Goal: Information Seeking & Learning: Learn about a topic

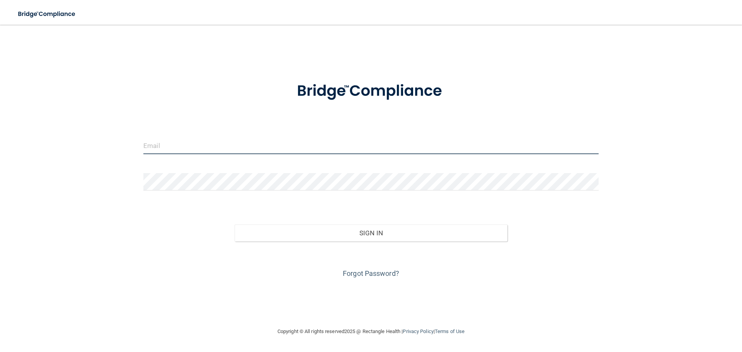
click at [175, 142] on input "email" at bounding box center [370, 145] width 455 height 17
type input "genasciandstigers@gmail.com"
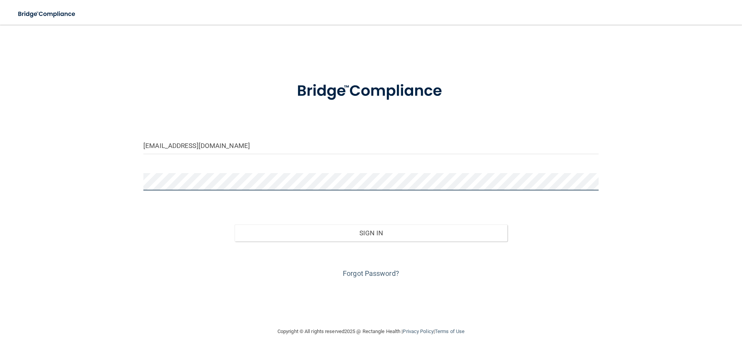
click at [235, 225] on button "Sign In" at bounding box center [371, 233] width 273 height 17
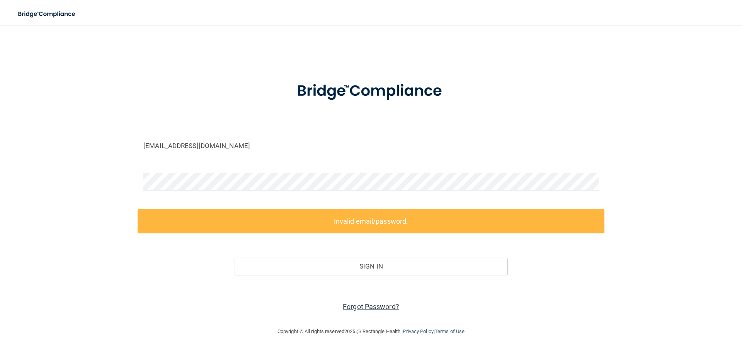
click at [361, 309] on link "Forgot Password?" at bounding box center [371, 307] width 56 height 8
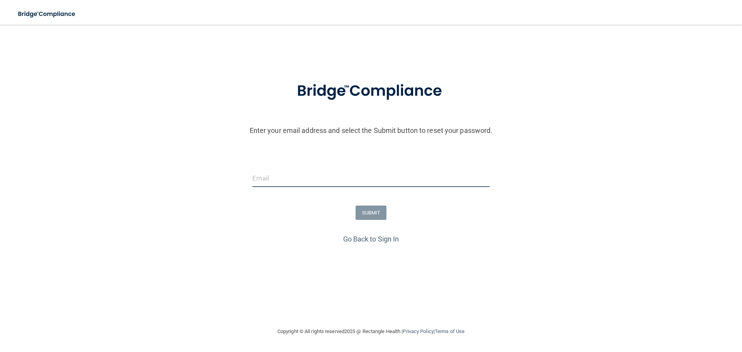
click at [283, 177] on input "email" at bounding box center [370, 178] width 237 height 17
type input "genasciandstigers@gmail.com"
click at [367, 215] on button "SUBMIT" at bounding box center [371, 213] width 31 height 14
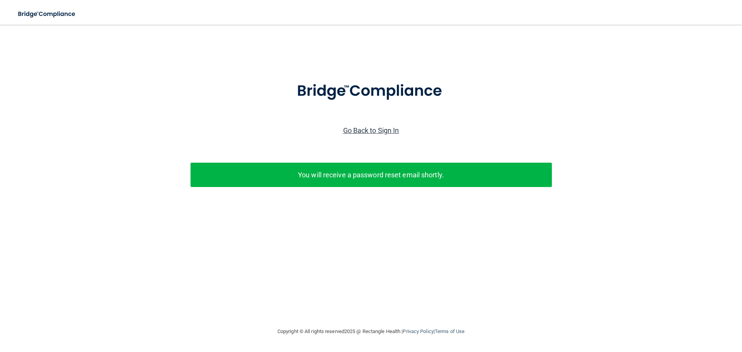
click at [365, 131] on link "Go Back to Sign In" at bounding box center [371, 130] width 56 height 8
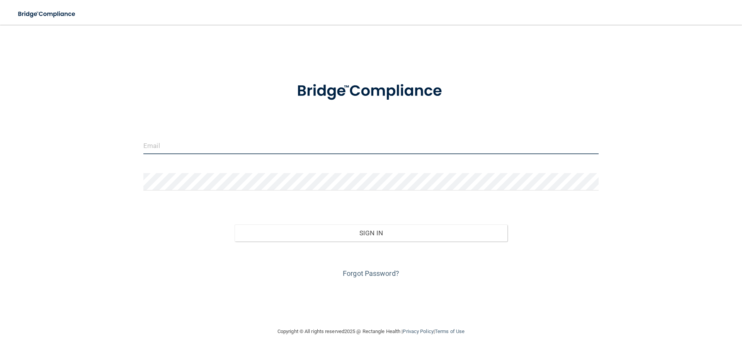
click at [177, 152] on input "email" at bounding box center [370, 145] width 455 height 17
type input "genasciandstigers@gmail.com"
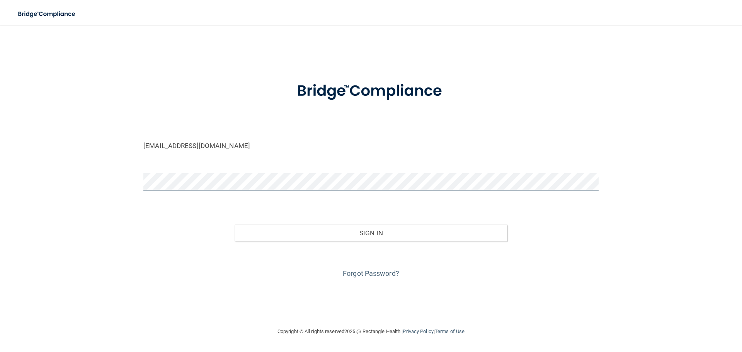
click at [235, 225] on button "Sign In" at bounding box center [371, 233] width 273 height 17
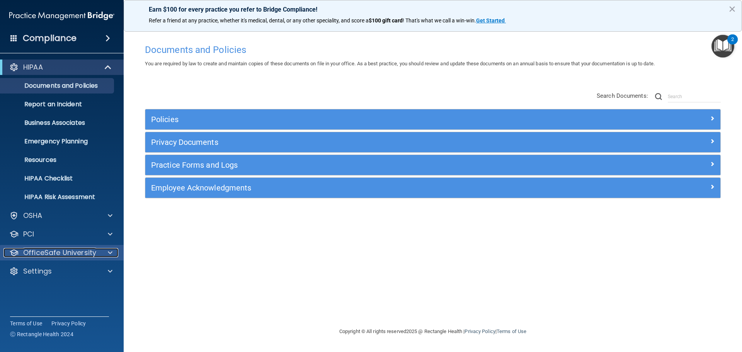
click at [110, 251] on span at bounding box center [110, 252] width 5 height 9
click at [109, 254] on span at bounding box center [110, 252] width 5 height 9
click at [109, 252] on span at bounding box center [110, 252] width 5 height 9
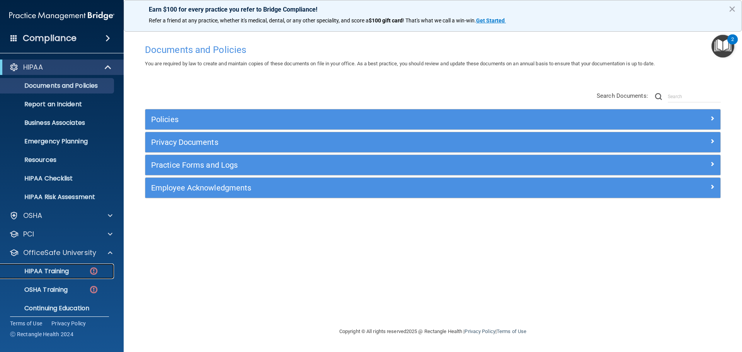
click at [65, 273] on p "HIPAA Training" at bounding box center [37, 272] width 64 height 8
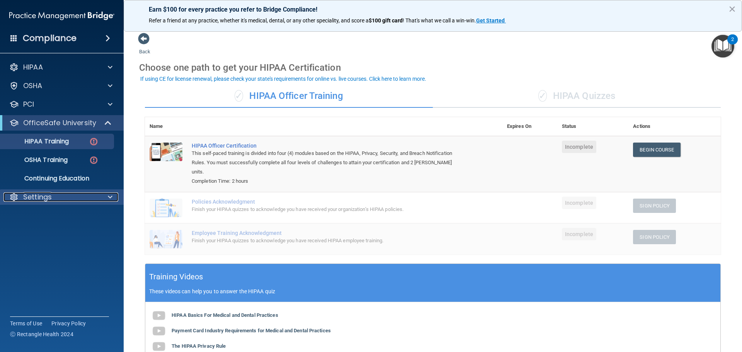
click at [106, 194] on div at bounding box center [108, 197] width 19 height 9
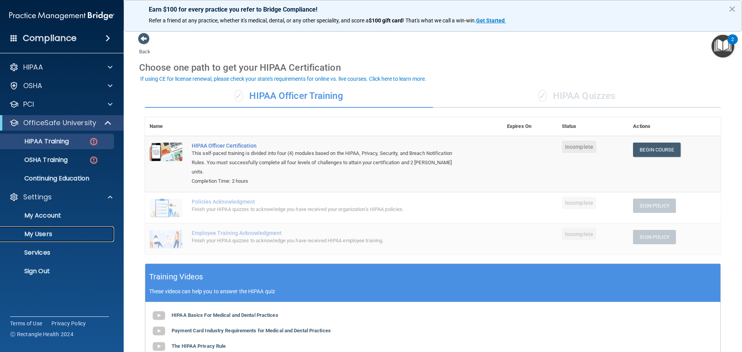
click at [36, 234] on p "My Users" at bounding box center [58, 234] width 106 height 8
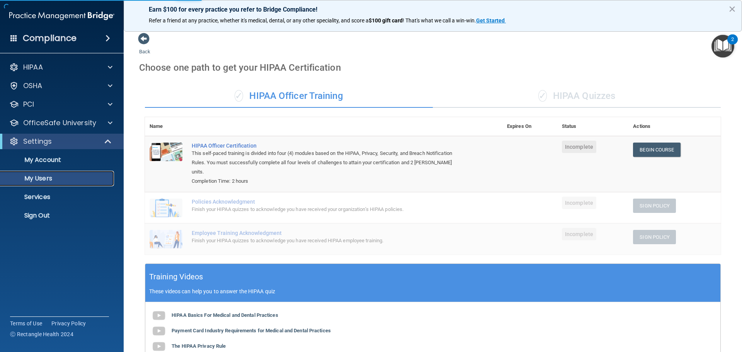
select select "20"
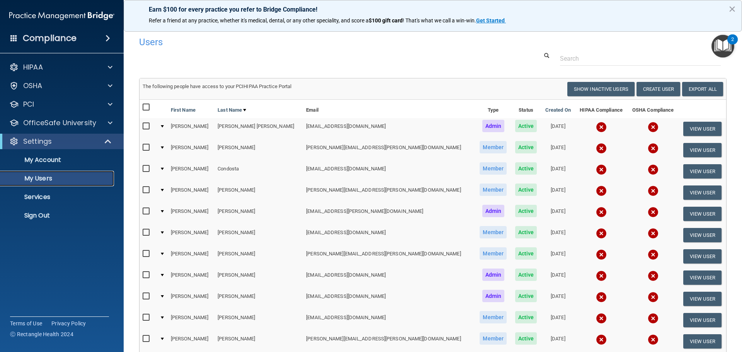
scroll to position [39, 0]
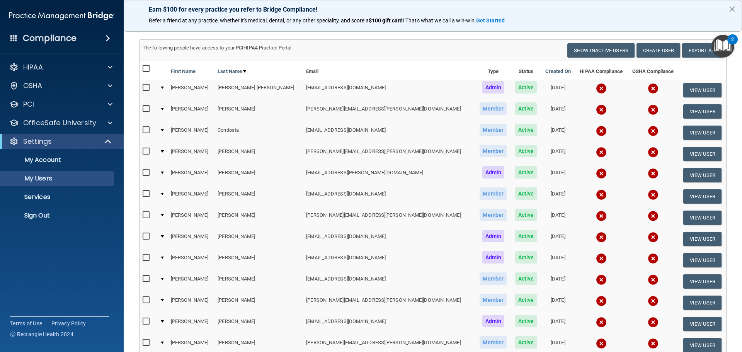
click at [146, 278] on input "checkbox" at bounding box center [147, 279] width 9 height 6
checkbox input "true"
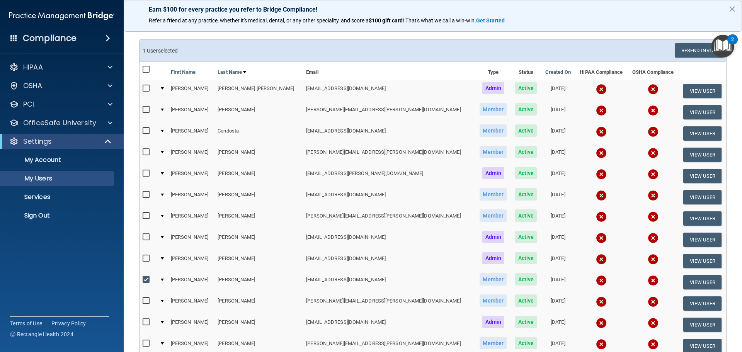
click at [145, 193] on input "checkbox" at bounding box center [147, 195] width 9 height 6
checkbox input "true"
click at [686, 51] on button "Resend Invite" at bounding box center [699, 50] width 48 height 14
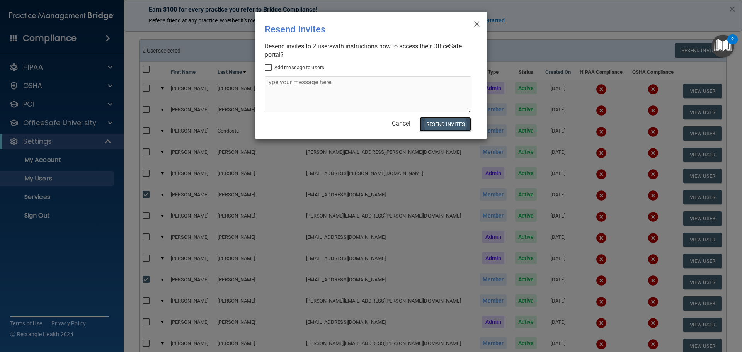
click at [439, 128] on button "Resend Invites" at bounding box center [445, 124] width 51 height 14
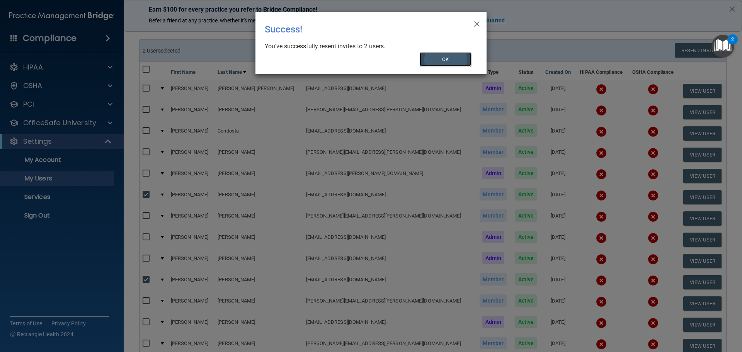
click at [446, 64] on button "OK" at bounding box center [446, 59] width 52 height 14
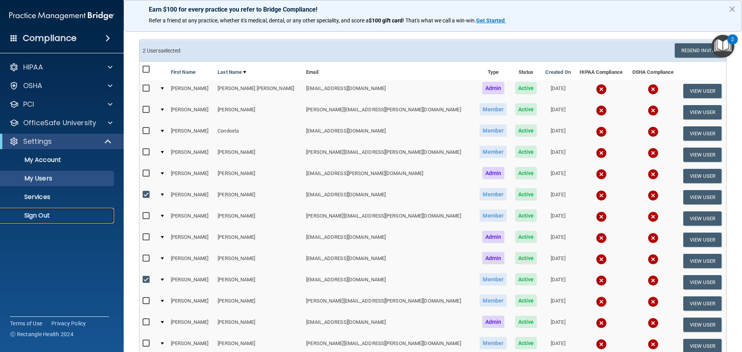
click at [39, 217] on p "Sign Out" at bounding box center [58, 216] width 106 height 8
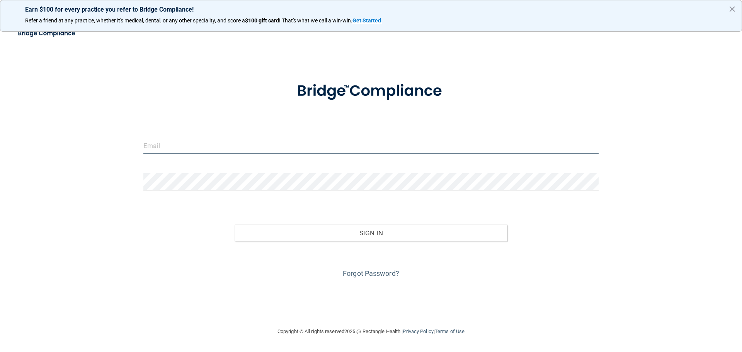
click at [168, 151] on input "email" at bounding box center [370, 145] width 455 height 17
click at [186, 155] on div "[EMAIL_ADDRESS][DOMAIN_NAME]" at bounding box center [371, 148] width 467 height 23
type input "[EMAIL_ADDRESS][DOMAIN_NAME]"
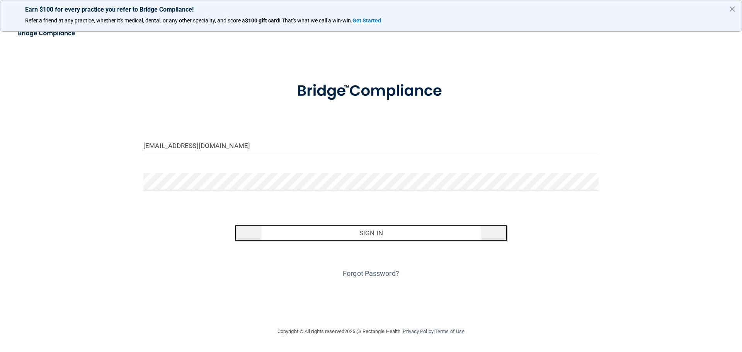
click at [388, 230] on button "Sign In" at bounding box center [371, 233] width 273 height 17
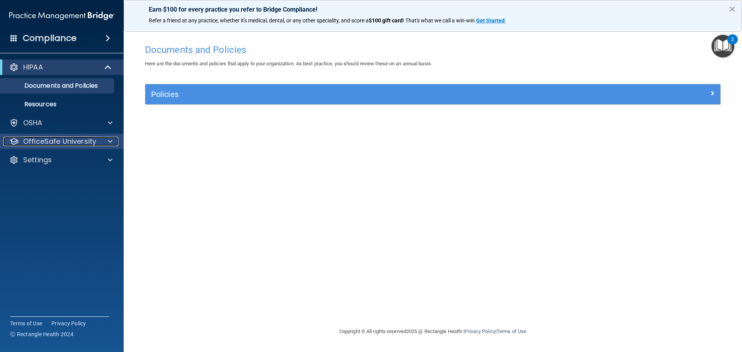
click at [114, 145] on div at bounding box center [108, 141] width 19 height 9
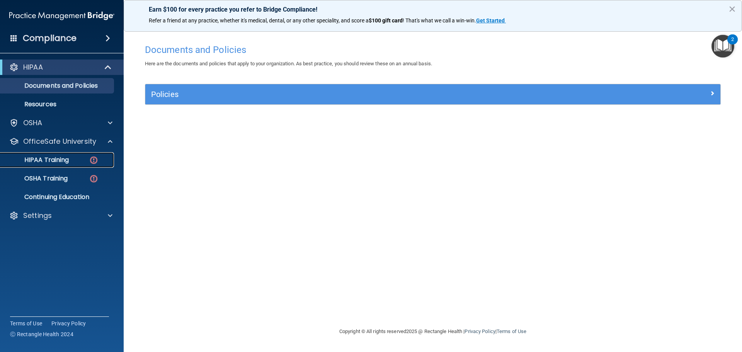
click at [65, 163] on p "HIPAA Training" at bounding box center [37, 160] width 64 height 8
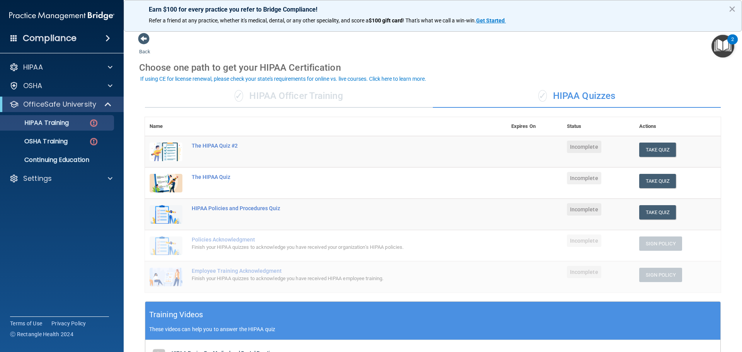
click at [303, 98] on div "✓ HIPAA Officer Training" at bounding box center [289, 96] width 288 height 23
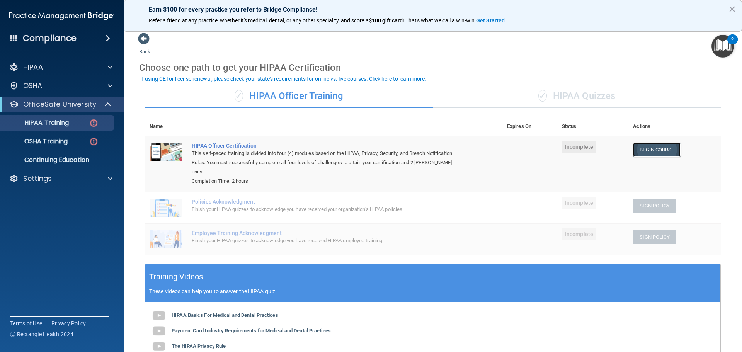
click at [643, 148] on link "Begin Course" at bounding box center [656, 150] width 47 height 14
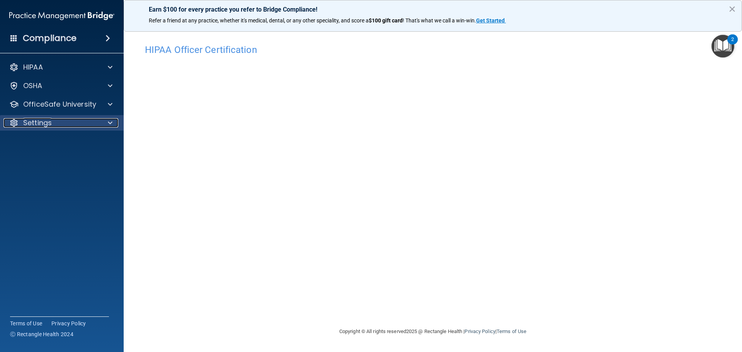
click at [111, 121] on span at bounding box center [110, 122] width 5 height 9
click at [40, 142] on p "My Account" at bounding box center [58, 142] width 106 height 8
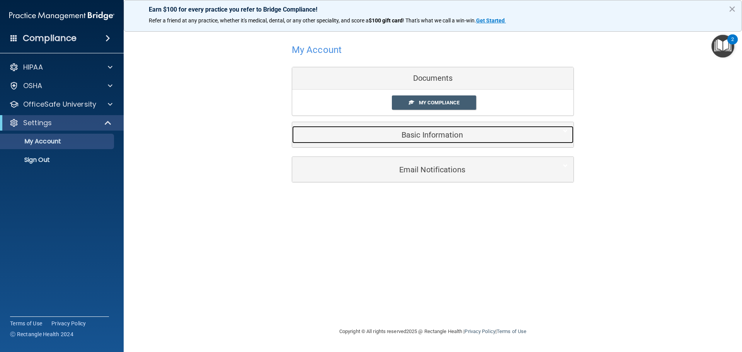
click at [419, 136] on h5 "Basic Information" at bounding box center [421, 135] width 246 height 9
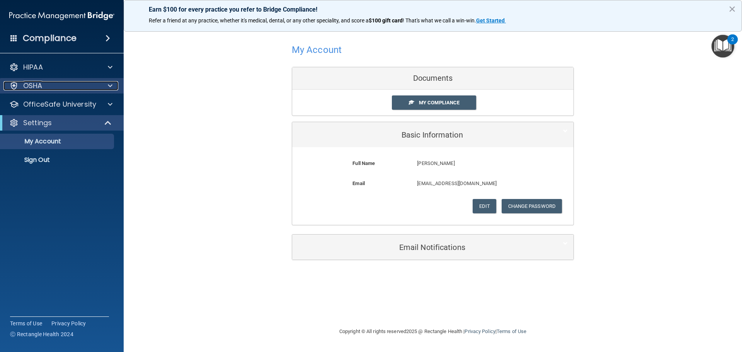
click at [49, 89] on div "OSHA" at bounding box center [51, 85] width 96 height 9
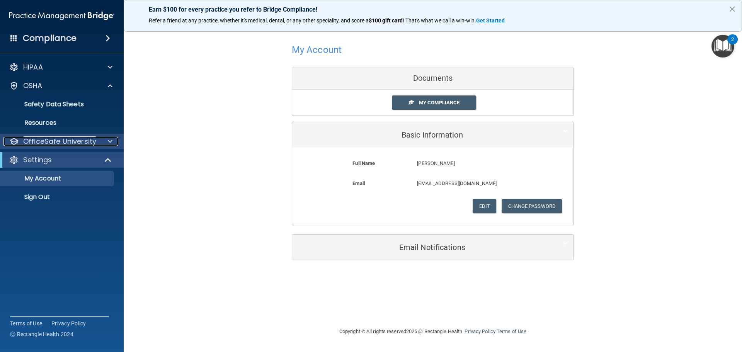
click at [109, 140] on span at bounding box center [110, 141] width 5 height 9
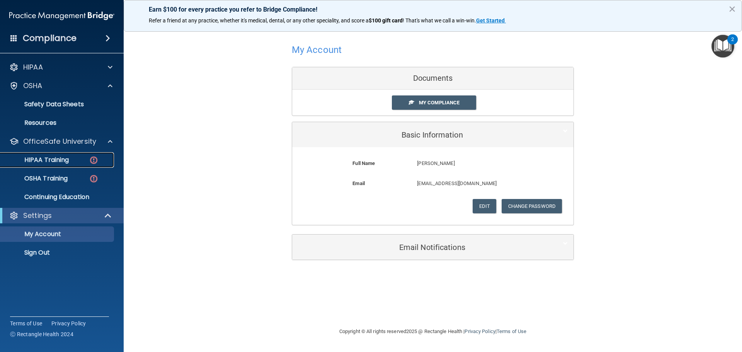
click at [41, 160] on p "HIPAA Training" at bounding box center [37, 160] width 64 height 8
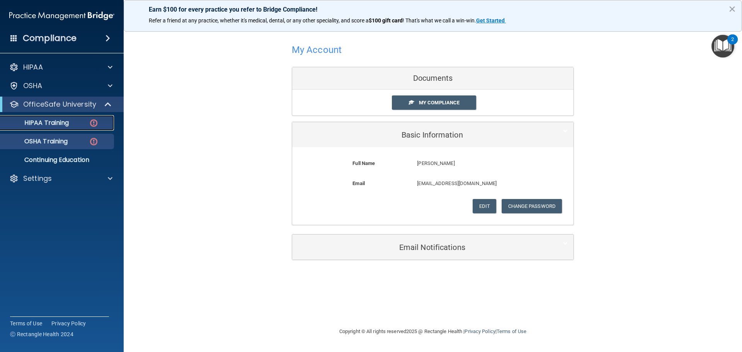
click at [41, 160] on ul "HIPAA Training OSHA Training Continuing Education" at bounding box center [62, 140] width 140 height 56
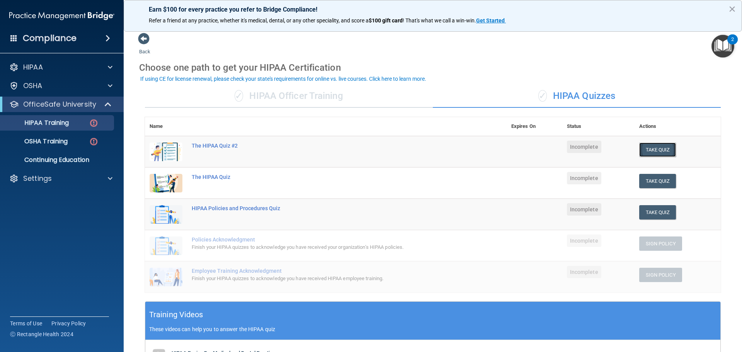
click at [656, 149] on button "Take Quiz" at bounding box center [657, 150] width 37 height 14
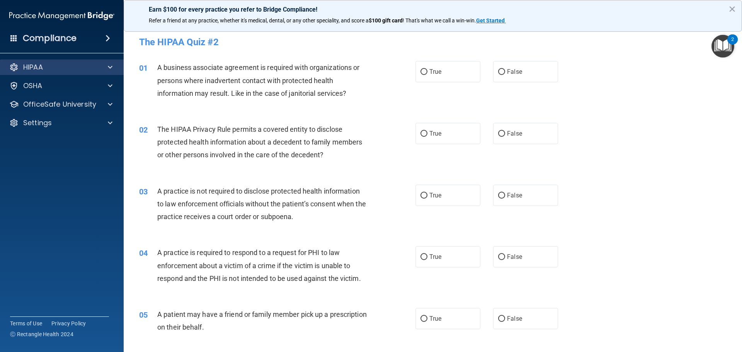
click at [95, 62] on div "HIPAA" at bounding box center [62, 67] width 124 height 15
click at [107, 68] on div at bounding box center [108, 67] width 19 height 9
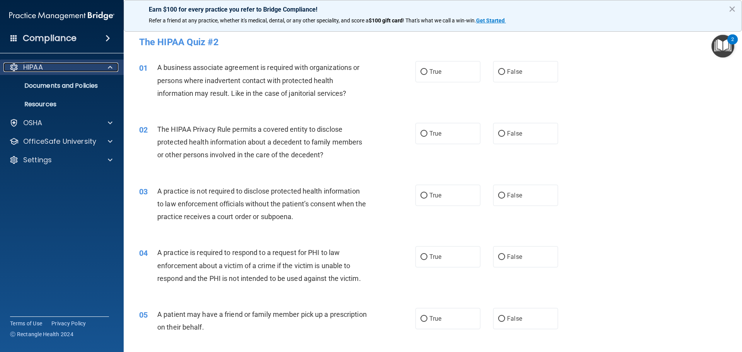
click at [113, 65] on div at bounding box center [108, 67] width 19 height 9
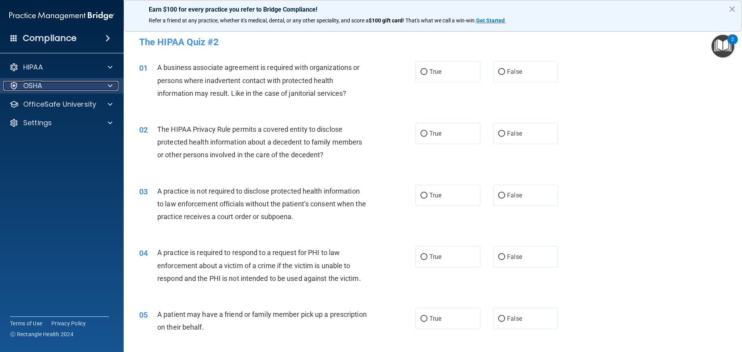
click at [111, 86] on span at bounding box center [110, 85] width 5 height 9
click at [110, 106] on span at bounding box center [110, 104] width 5 height 9
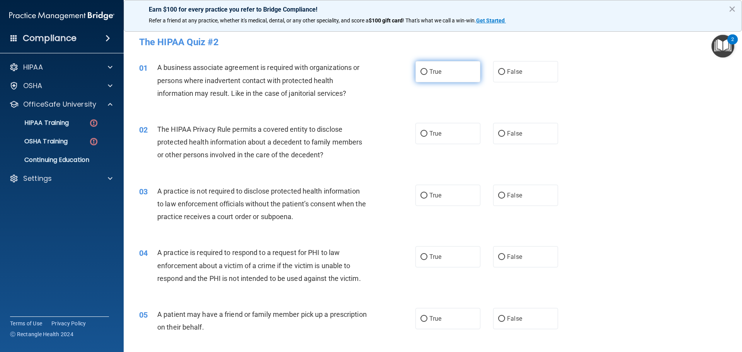
click at [435, 72] on span "True" at bounding box center [436, 71] width 12 height 7
click at [428, 72] on input "True" at bounding box center [424, 72] width 7 height 6
radio input "true"
click at [510, 136] on span "False" at bounding box center [514, 133] width 15 height 7
click at [505, 136] on input "False" at bounding box center [501, 134] width 7 height 6
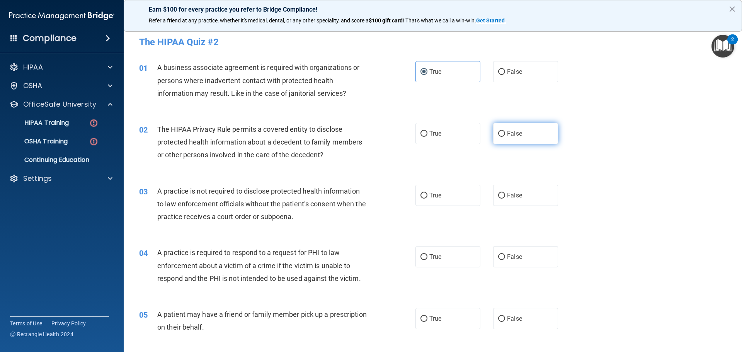
radio input "true"
click at [518, 194] on span "False" at bounding box center [514, 195] width 15 height 7
click at [505, 194] on input "False" at bounding box center [501, 196] width 7 height 6
radio input "true"
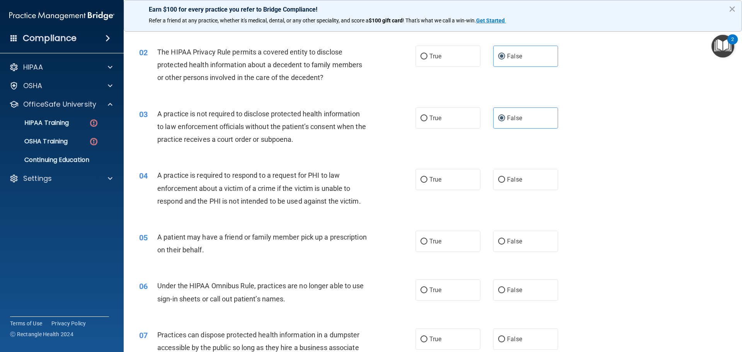
scroll to position [116, 0]
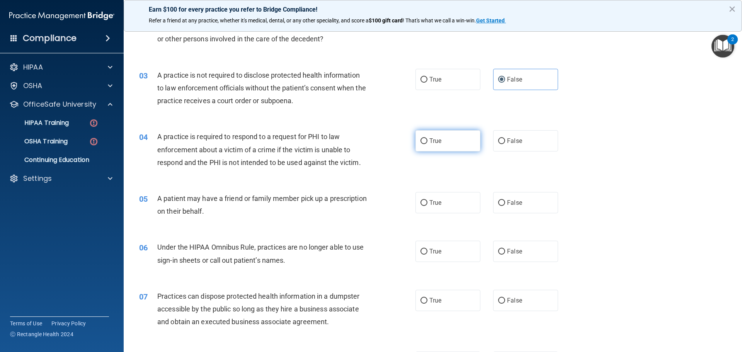
click at [452, 138] on label "True" at bounding box center [448, 140] width 65 height 21
click at [428, 138] on input "True" at bounding box center [424, 141] width 7 height 6
radio input "true"
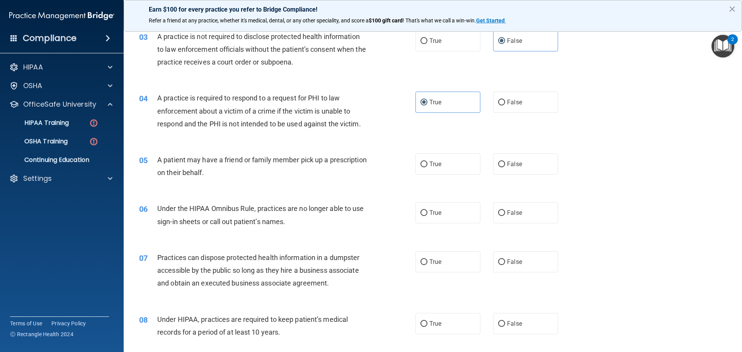
scroll to position [193, 0]
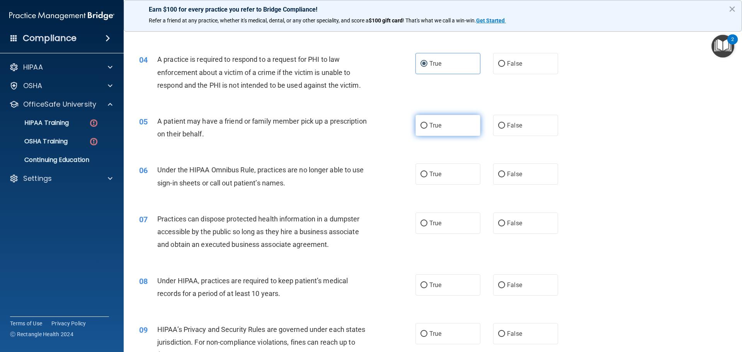
click at [431, 125] on span "True" at bounding box center [436, 125] width 12 height 7
click at [428, 125] on input "True" at bounding box center [424, 126] width 7 height 6
radio input "true"
click at [433, 178] on label "True" at bounding box center [448, 174] width 65 height 21
click at [428, 177] on input "True" at bounding box center [424, 175] width 7 height 6
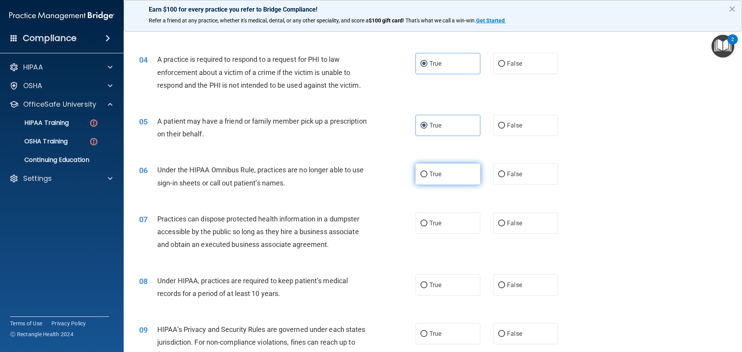
radio input "true"
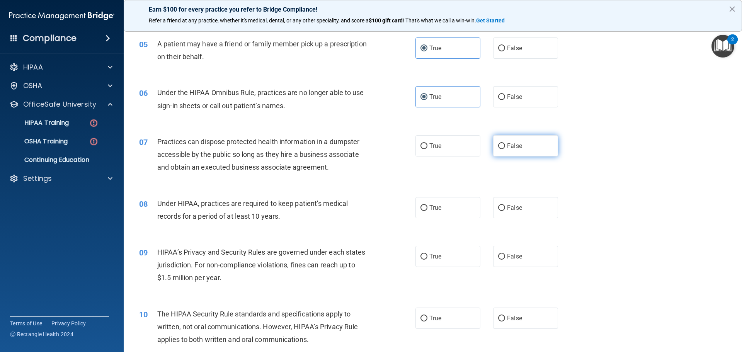
click at [523, 146] on label "False" at bounding box center [525, 145] width 65 height 21
click at [505, 146] on input "False" at bounding box center [501, 146] width 7 height 6
radio input "true"
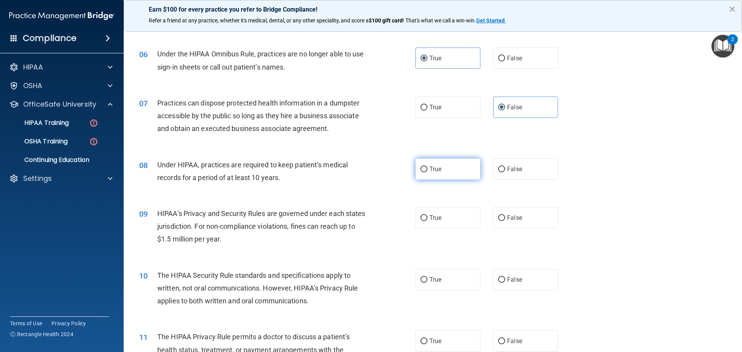
click at [428, 174] on label "True" at bounding box center [448, 169] width 65 height 21
click at [428, 172] on input "True" at bounding box center [424, 170] width 7 height 6
radio input "true"
click at [428, 223] on label "True" at bounding box center [448, 217] width 65 height 21
click at [428, 221] on input "True" at bounding box center [424, 218] width 7 height 6
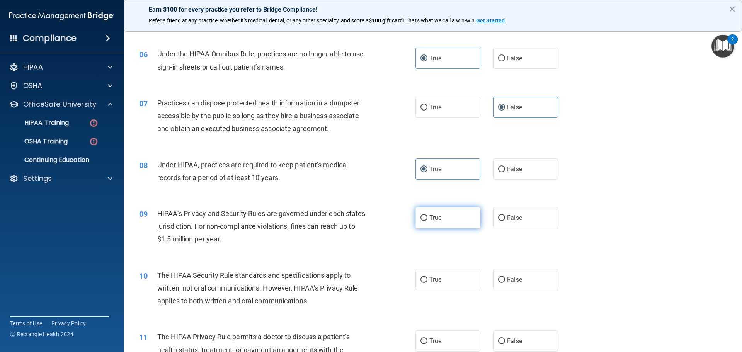
radio input "true"
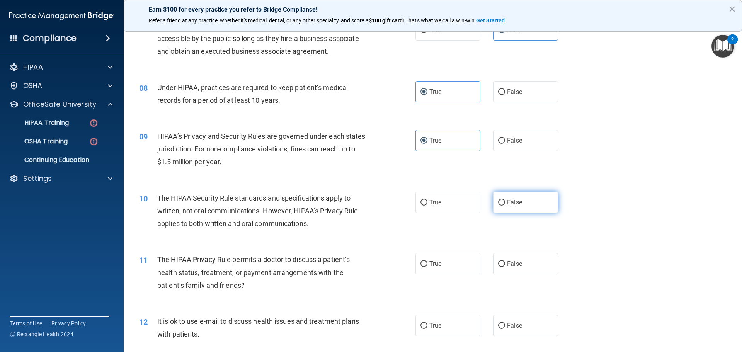
click at [525, 208] on label "False" at bounding box center [525, 202] width 65 height 21
click at [505, 206] on input "False" at bounding box center [501, 203] width 7 height 6
radio input "true"
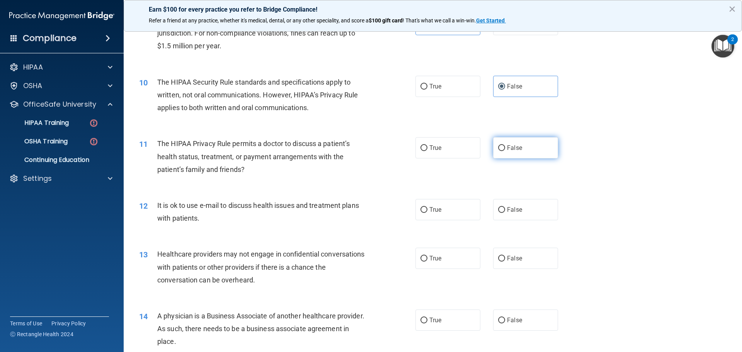
click at [511, 149] on span "False" at bounding box center [514, 147] width 15 height 7
click at [505, 149] on input "False" at bounding box center [501, 148] width 7 height 6
radio input "true"
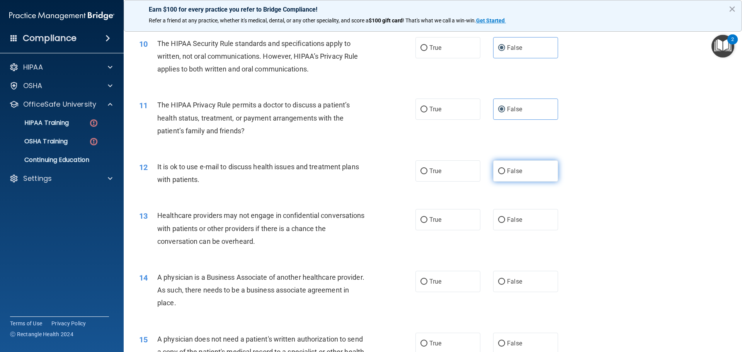
click at [530, 169] on label "False" at bounding box center [525, 170] width 65 height 21
click at [505, 169] on input "False" at bounding box center [501, 172] width 7 height 6
radio input "true"
click at [442, 214] on label "True" at bounding box center [448, 219] width 65 height 21
click at [428, 217] on input "True" at bounding box center [424, 220] width 7 height 6
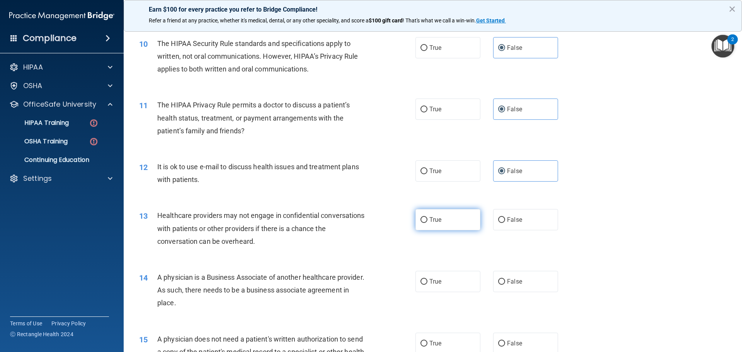
radio input "true"
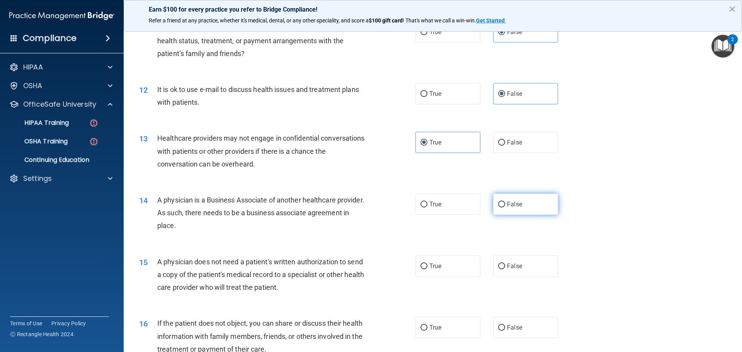
click at [514, 203] on span "False" at bounding box center [514, 204] width 15 height 7
click at [505, 203] on input "False" at bounding box center [501, 205] width 7 height 6
radio input "true"
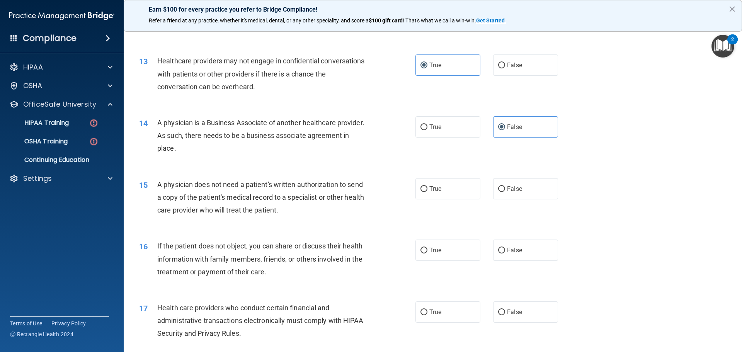
scroll to position [773, 0]
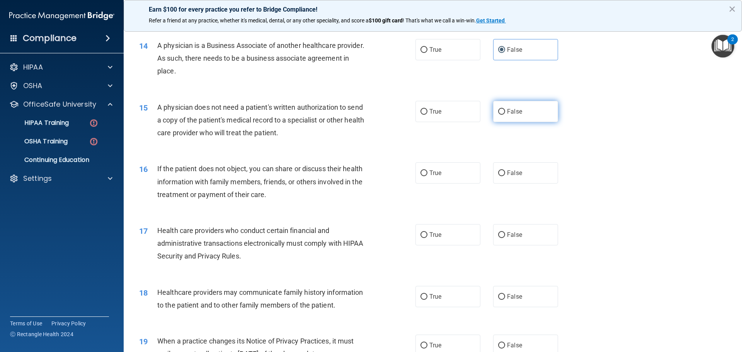
click at [507, 113] on span "False" at bounding box center [514, 111] width 15 height 7
click at [505, 113] on input "False" at bounding box center [501, 112] width 7 height 6
radio input "true"
click at [454, 170] on label "True" at bounding box center [448, 172] width 65 height 21
click at [428, 170] on input "True" at bounding box center [424, 173] width 7 height 6
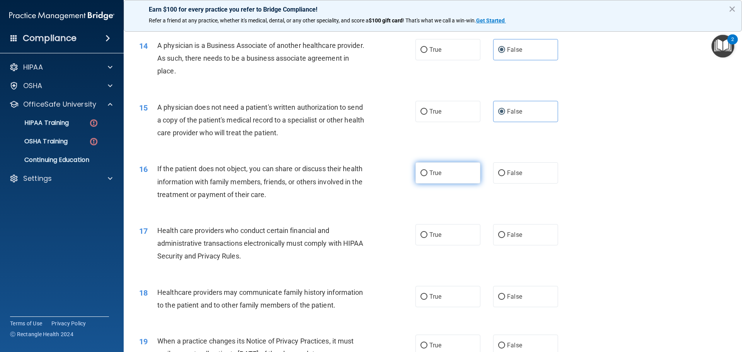
radio input "true"
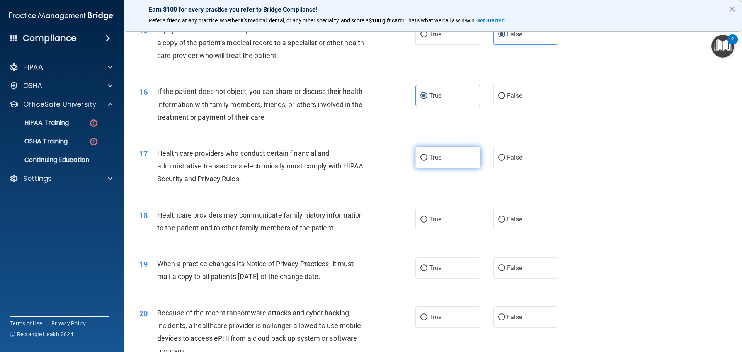
click at [440, 159] on label "True" at bounding box center [448, 157] width 65 height 21
click at [428, 159] on input "True" at bounding box center [424, 158] width 7 height 6
radio input "true"
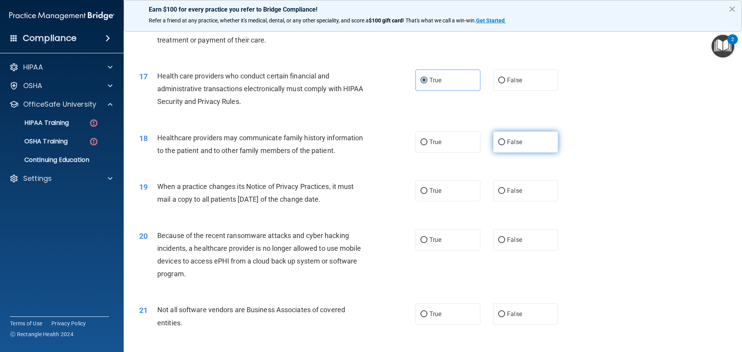
click at [506, 147] on label "False" at bounding box center [525, 141] width 65 height 21
click at [505, 145] on input "False" at bounding box center [501, 143] width 7 height 6
radio input "true"
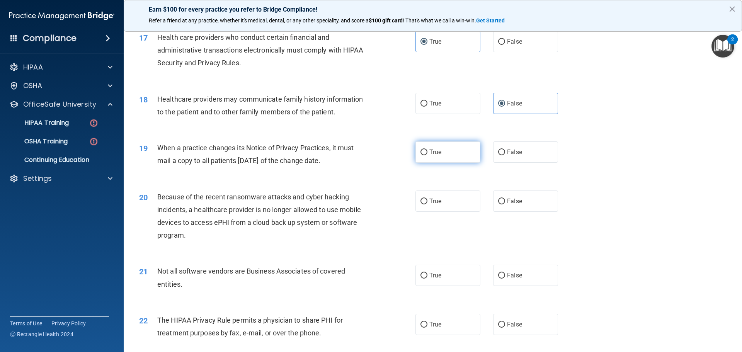
click at [430, 160] on label "True" at bounding box center [448, 152] width 65 height 21
click at [428, 155] on input "True" at bounding box center [424, 153] width 7 height 6
radio input "true"
click at [533, 196] on label "False" at bounding box center [525, 201] width 65 height 21
click at [505, 199] on input "False" at bounding box center [501, 202] width 7 height 6
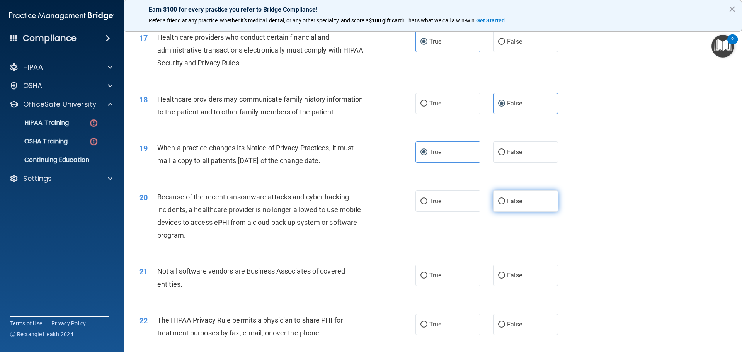
radio input "true"
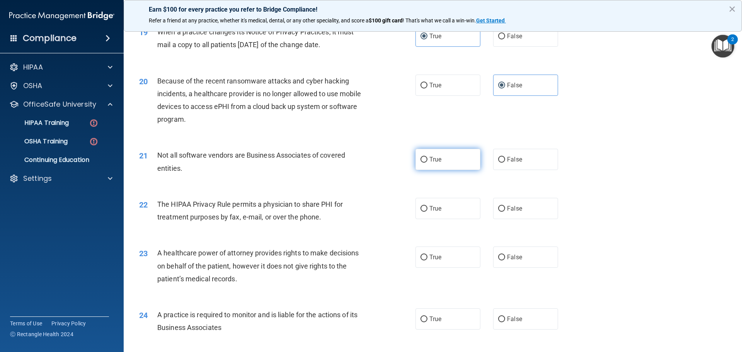
click at [454, 166] on label "True" at bounding box center [448, 159] width 65 height 21
click at [428, 163] on input "True" at bounding box center [424, 160] width 7 height 6
radio input "true"
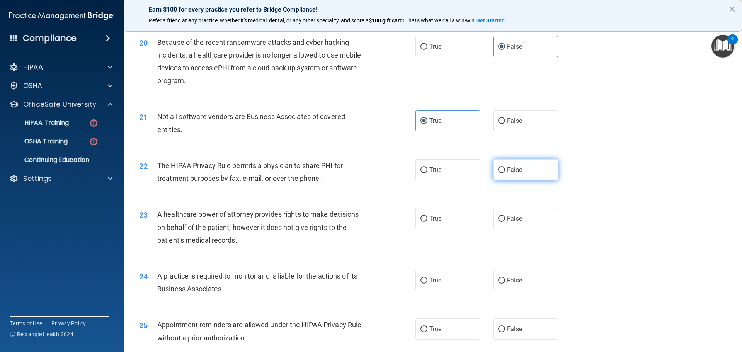
click at [524, 174] on label "False" at bounding box center [525, 169] width 65 height 21
click at [505, 173] on input "False" at bounding box center [501, 170] width 7 height 6
radio input "true"
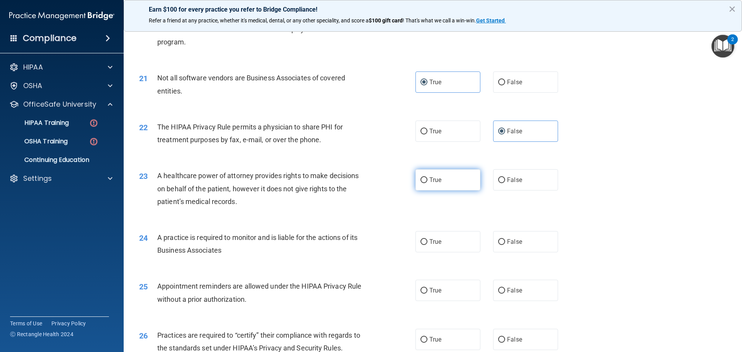
scroll to position [1199, 0]
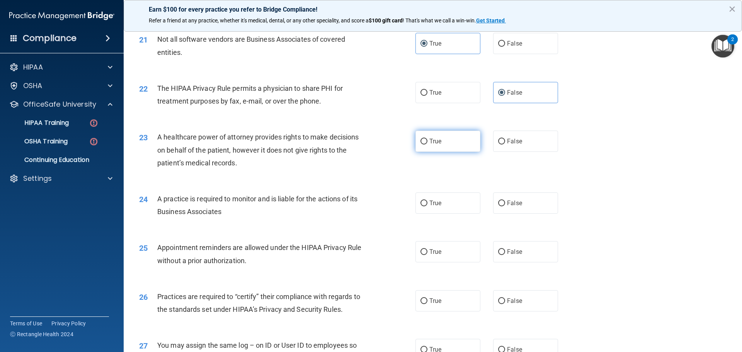
click at [451, 148] on label "True" at bounding box center [448, 141] width 65 height 21
click at [428, 145] on input "True" at bounding box center [424, 142] width 7 height 6
radio input "true"
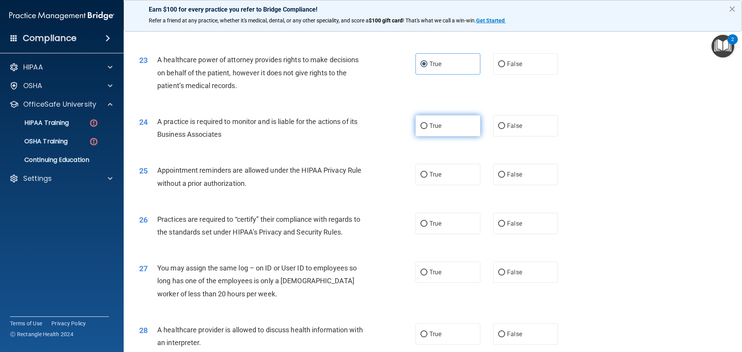
click at [441, 126] on label "True" at bounding box center [448, 125] width 65 height 21
click at [428, 126] on input "True" at bounding box center [424, 126] width 7 height 6
radio input "true"
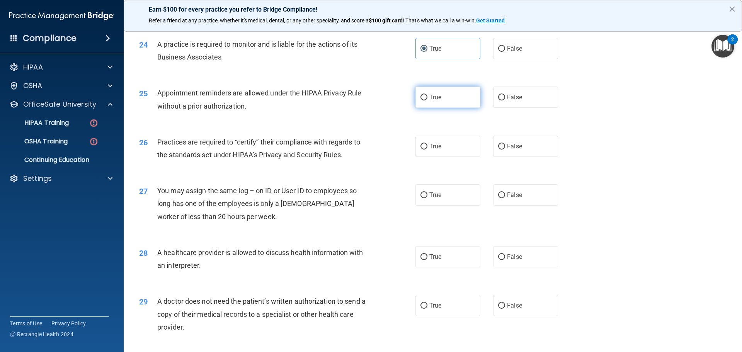
click at [469, 93] on label "True" at bounding box center [448, 97] width 65 height 21
click at [428, 95] on input "True" at bounding box center [424, 98] width 7 height 6
radio input "true"
click at [443, 148] on label "True" at bounding box center [448, 146] width 65 height 21
click at [428, 148] on input "True" at bounding box center [424, 147] width 7 height 6
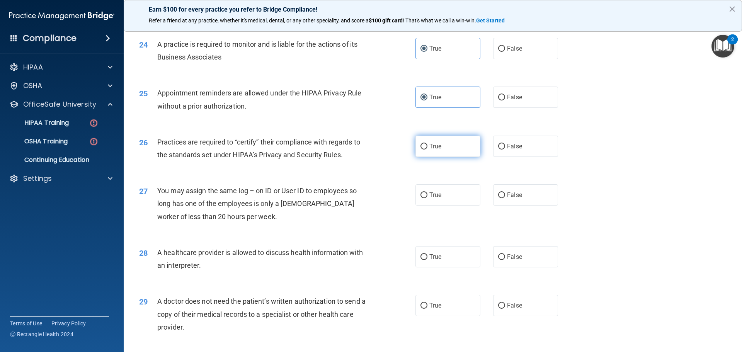
radio input "true"
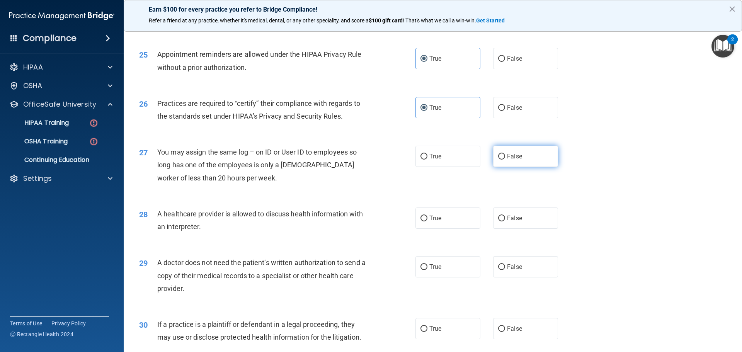
click at [535, 161] on label "False" at bounding box center [525, 156] width 65 height 21
click at [505, 160] on input "False" at bounding box center [501, 157] width 7 height 6
radio input "true"
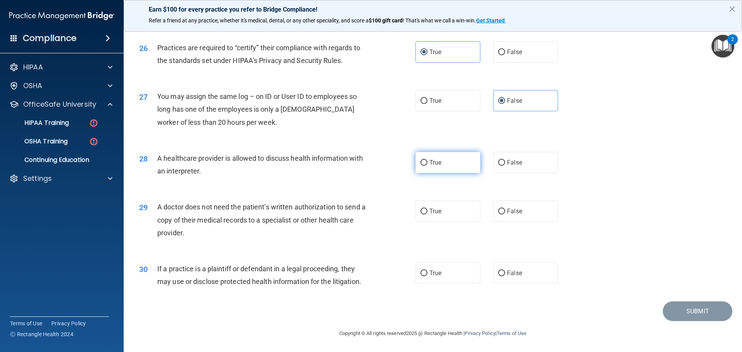
click at [443, 163] on label "True" at bounding box center [448, 162] width 65 height 21
click at [428, 163] on input "True" at bounding box center [424, 163] width 7 height 6
radio input "true"
click at [510, 220] on label "False" at bounding box center [525, 211] width 65 height 21
click at [505, 215] on input "False" at bounding box center [501, 212] width 7 height 6
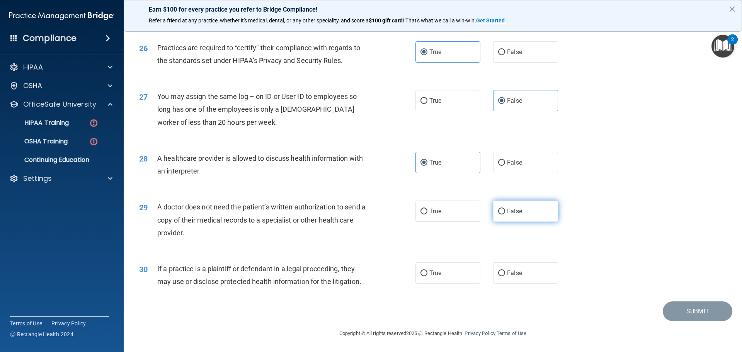
radio input "true"
click at [433, 269] on span "True" at bounding box center [436, 272] width 12 height 7
click at [428, 271] on input "True" at bounding box center [424, 274] width 7 height 6
radio input "true"
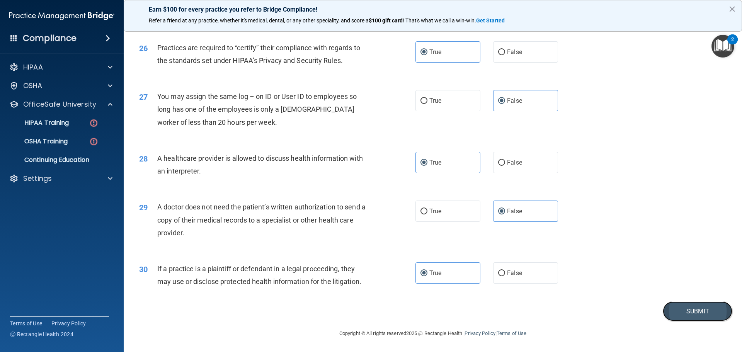
click at [686, 310] on button "Submit" at bounding box center [698, 312] width 70 height 20
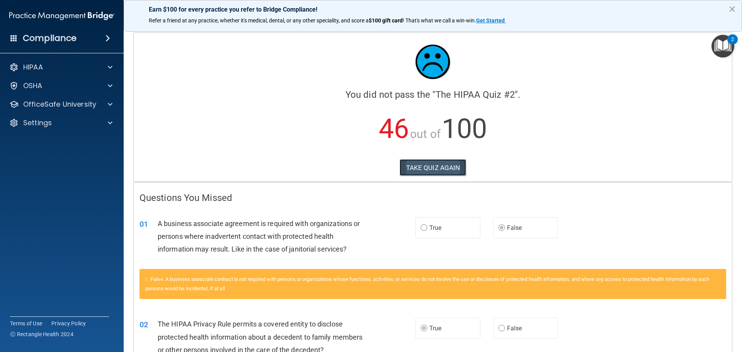
click at [440, 172] on button "TAKE QUIZ AGAIN" at bounding box center [433, 167] width 67 height 17
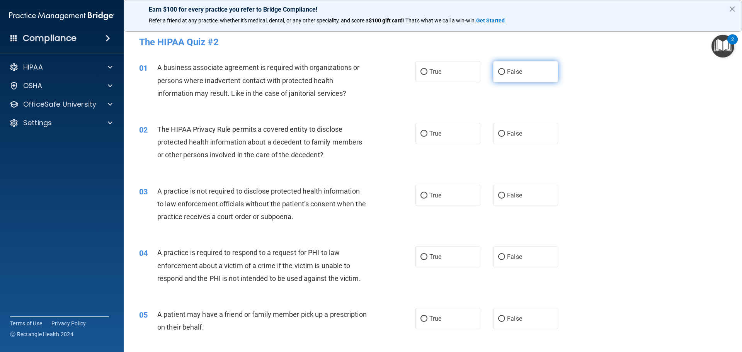
click at [529, 79] on label "False" at bounding box center [525, 71] width 65 height 21
click at [505, 75] on input "False" at bounding box center [501, 72] width 7 height 6
radio input "true"
click at [455, 140] on label "True" at bounding box center [448, 133] width 65 height 21
click at [428, 137] on input "True" at bounding box center [424, 134] width 7 height 6
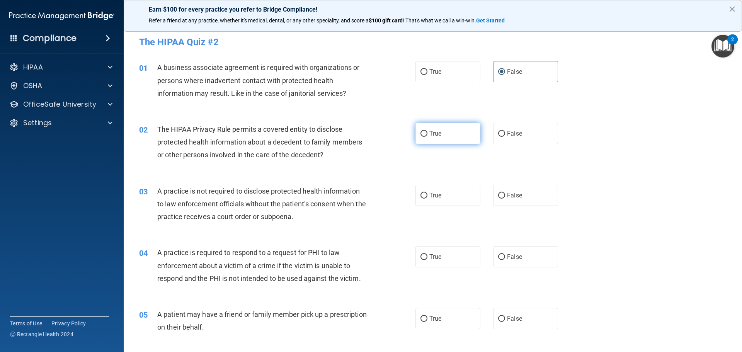
radio input "true"
click at [439, 200] on label "True" at bounding box center [448, 195] width 65 height 21
click at [428, 199] on input "True" at bounding box center [424, 196] width 7 height 6
radio input "true"
click at [537, 197] on label "False" at bounding box center [525, 195] width 65 height 21
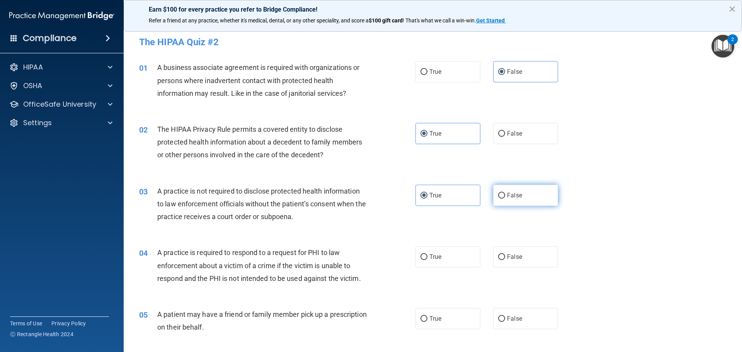
click at [505, 197] on input "False" at bounding box center [501, 196] width 7 height 6
radio input "true"
radio input "false"
click at [431, 260] on span "True" at bounding box center [436, 256] width 12 height 7
click at [428, 260] on input "True" at bounding box center [424, 257] width 7 height 6
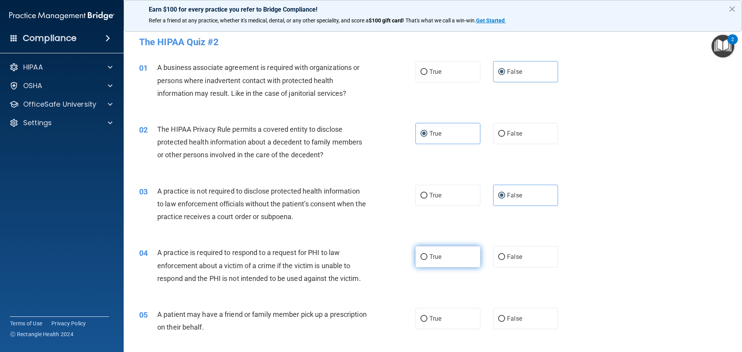
radio input "true"
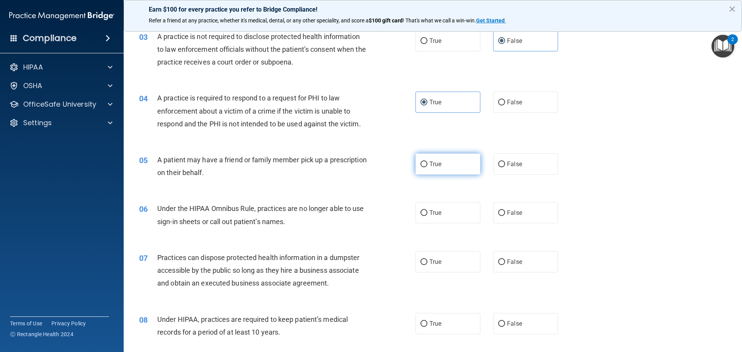
click at [430, 166] on span "True" at bounding box center [436, 163] width 12 height 7
click at [428, 166] on input "True" at bounding box center [424, 165] width 7 height 6
radio input "true"
click at [511, 215] on span "False" at bounding box center [514, 212] width 15 height 7
click at [505, 215] on input "False" at bounding box center [501, 213] width 7 height 6
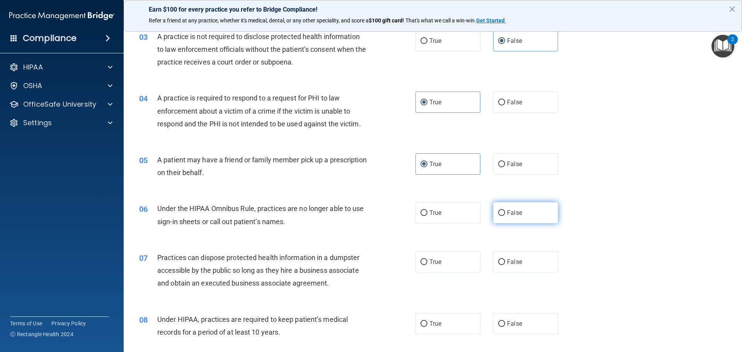
radio input "true"
click at [514, 258] on label "False" at bounding box center [525, 261] width 65 height 21
click at [505, 259] on input "False" at bounding box center [501, 262] width 7 height 6
radio input "true"
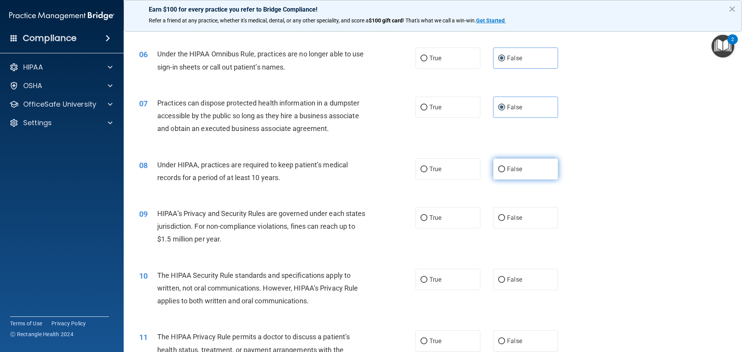
click at [521, 174] on label "False" at bounding box center [525, 169] width 65 height 21
click at [505, 172] on input "False" at bounding box center [501, 170] width 7 height 6
radio input "true"
click at [513, 219] on span "False" at bounding box center [514, 217] width 15 height 7
click at [505, 219] on input "False" at bounding box center [501, 218] width 7 height 6
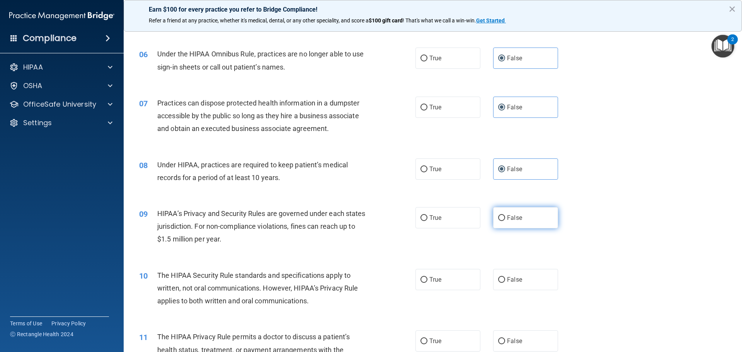
radio input "true"
click at [440, 283] on label "True" at bounding box center [448, 279] width 65 height 21
click at [428, 283] on input "True" at bounding box center [424, 280] width 7 height 6
radio input "true"
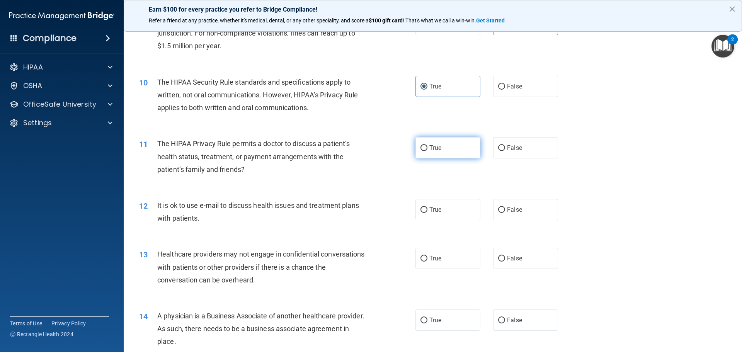
click at [439, 149] on label "True" at bounding box center [448, 147] width 65 height 21
click at [428, 149] on input "True" at bounding box center [424, 148] width 7 height 6
radio input "true"
click at [430, 209] on span "True" at bounding box center [436, 209] width 12 height 7
click at [428, 209] on input "True" at bounding box center [424, 210] width 7 height 6
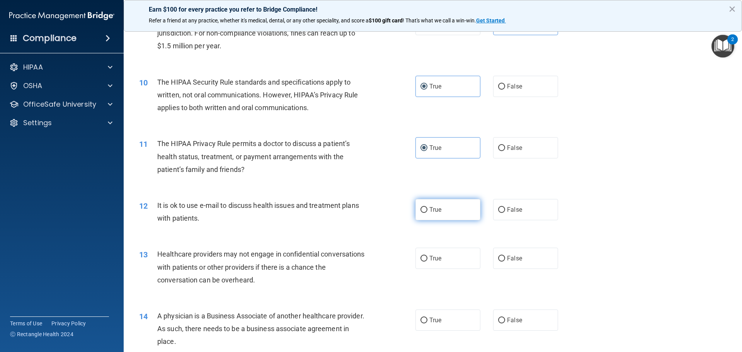
radio input "true"
click at [511, 259] on span "False" at bounding box center [514, 258] width 15 height 7
click at [505, 259] on input "False" at bounding box center [501, 259] width 7 height 6
radio input "true"
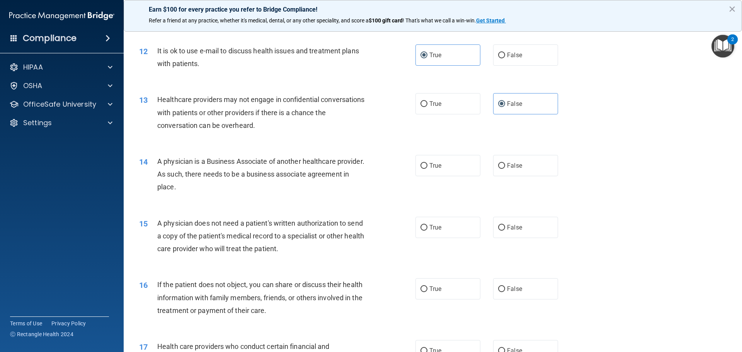
scroll to position [696, 0]
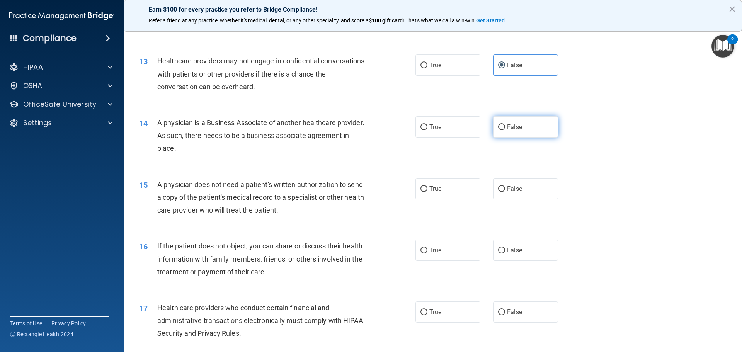
click at [512, 126] on span "False" at bounding box center [514, 126] width 15 height 7
click at [505, 126] on input "False" at bounding box center [501, 127] width 7 height 6
radio input "true"
click at [436, 186] on span "True" at bounding box center [436, 188] width 12 height 7
click at [428, 186] on input "True" at bounding box center [424, 189] width 7 height 6
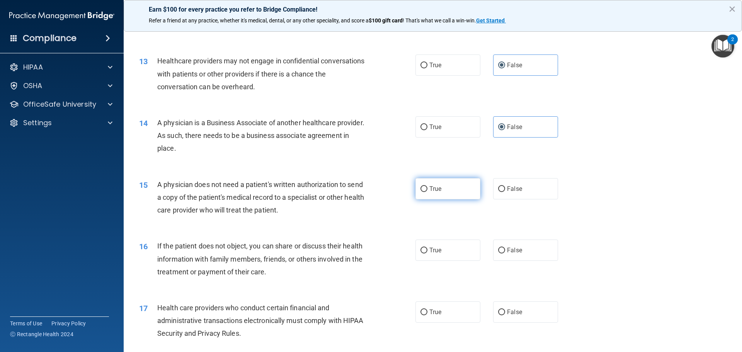
radio input "true"
click at [430, 248] on span "True" at bounding box center [436, 250] width 12 height 7
click at [428, 248] on input "True" at bounding box center [424, 251] width 7 height 6
radio input "true"
click at [447, 307] on label "True" at bounding box center [448, 312] width 65 height 21
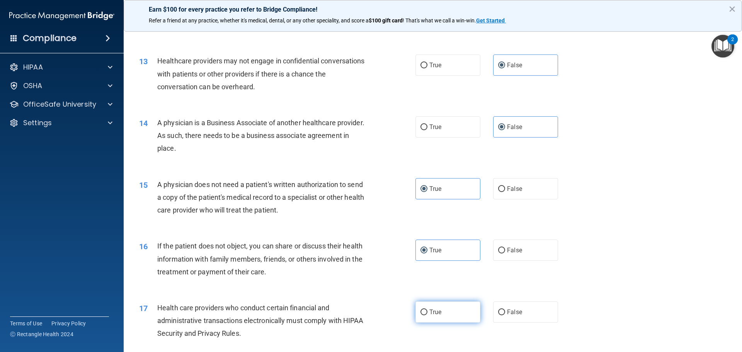
click at [428, 310] on input "True" at bounding box center [424, 313] width 7 height 6
radio input "true"
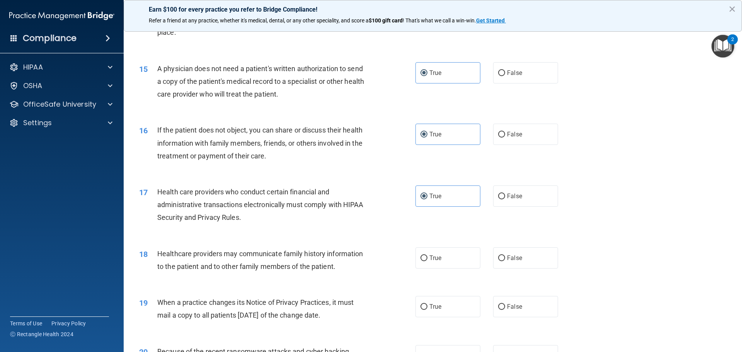
scroll to position [851, 0]
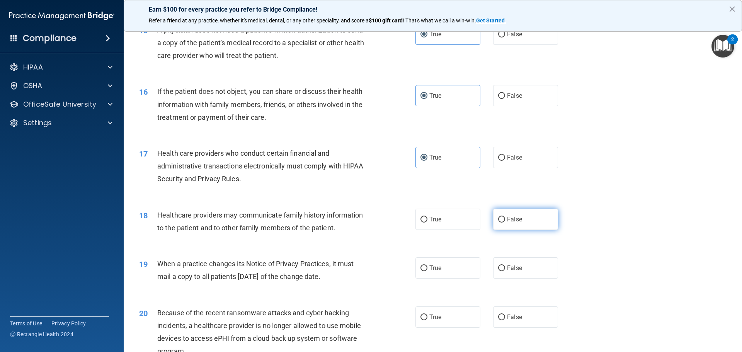
click at [510, 225] on label "False" at bounding box center [525, 219] width 65 height 21
click at [505, 223] on input "False" at bounding box center [501, 220] width 7 height 6
radio input "true"
click at [523, 275] on label "False" at bounding box center [525, 267] width 65 height 21
click at [505, 271] on input "False" at bounding box center [501, 269] width 7 height 6
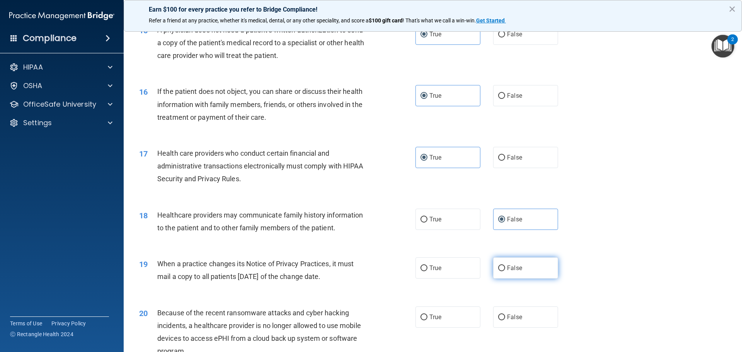
radio input "true"
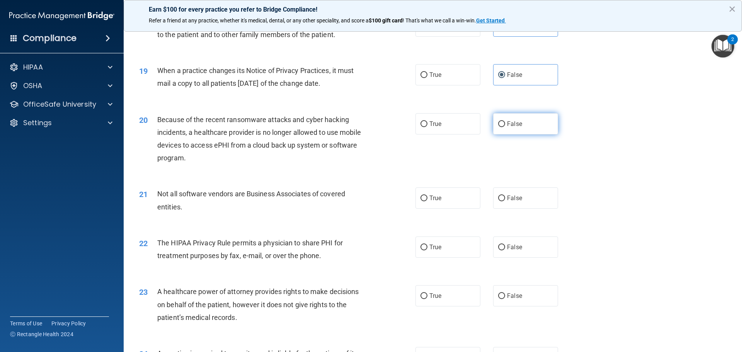
click at [520, 134] on label "False" at bounding box center [525, 123] width 65 height 21
click at [505, 127] on input "False" at bounding box center [501, 124] width 7 height 6
radio input "true"
click at [431, 196] on span "True" at bounding box center [436, 197] width 12 height 7
click at [428, 196] on input "True" at bounding box center [424, 199] width 7 height 6
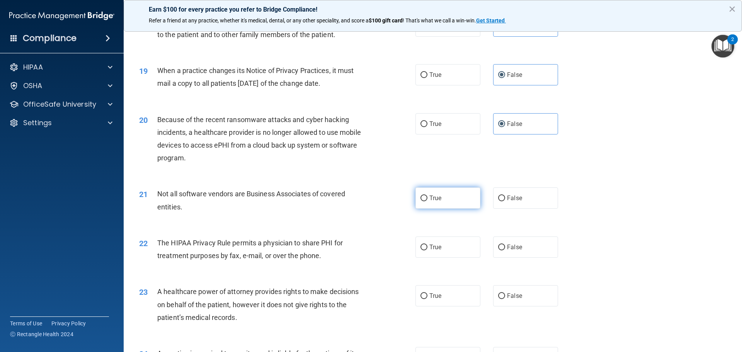
radio input "true"
click at [433, 249] on span "True" at bounding box center [436, 247] width 12 height 7
click at [428, 249] on input "True" at bounding box center [424, 248] width 7 height 6
radio input "true"
click at [515, 294] on span "False" at bounding box center [514, 295] width 15 height 7
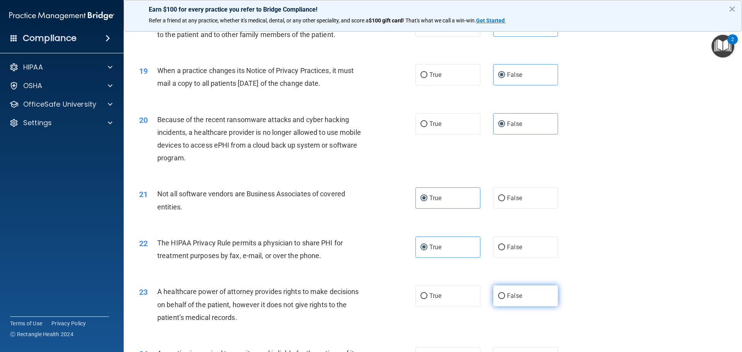
click at [505, 294] on input "False" at bounding box center [501, 296] width 7 height 6
radio input "true"
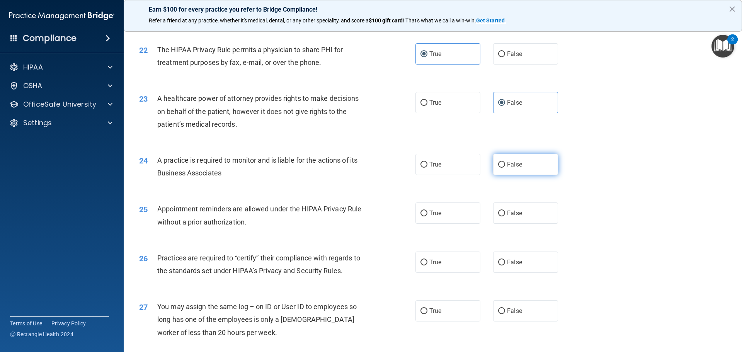
click at [509, 170] on label "False" at bounding box center [525, 164] width 65 height 21
click at [505, 168] on input "False" at bounding box center [501, 165] width 7 height 6
radio input "true"
click at [447, 212] on label "True" at bounding box center [448, 213] width 65 height 21
click at [428, 212] on input "True" at bounding box center [424, 214] width 7 height 6
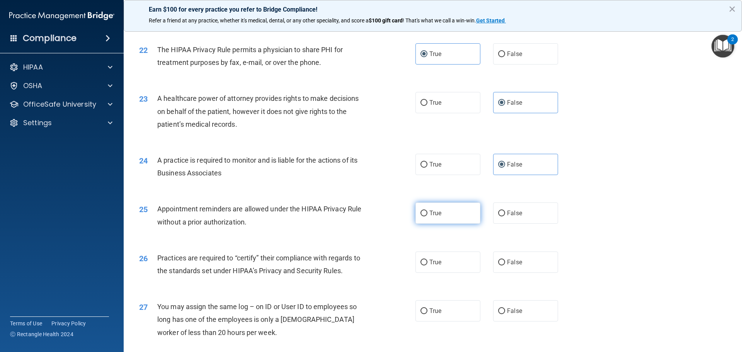
radio input "true"
click at [506, 255] on label "False" at bounding box center [525, 262] width 65 height 21
click at [505, 260] on input "False" at bounding box center [501, 263] width 7 height 6
radio input "true"
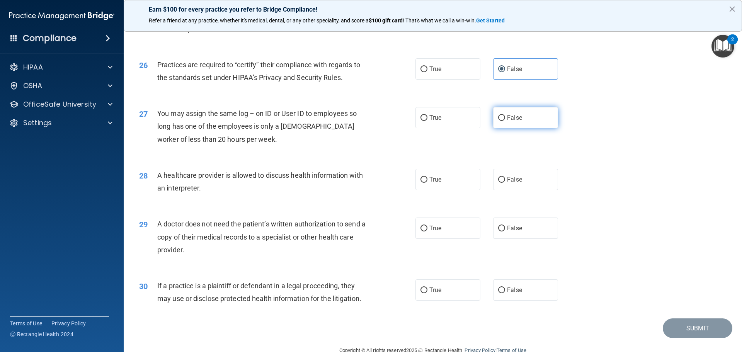
click at [517, 126] on label "False" at bounding box center [525, 117] width 65 height 21
click at [505, 121] on input "False" at bounding box center [501, 118] width 7 height 6
radio input "true"
click at [443, 184] on label "True" at bounding box center [448, 179] width 65 height 21
click at [428, 183] on input "True" at bounding box center [424, 180] width 7 height 6
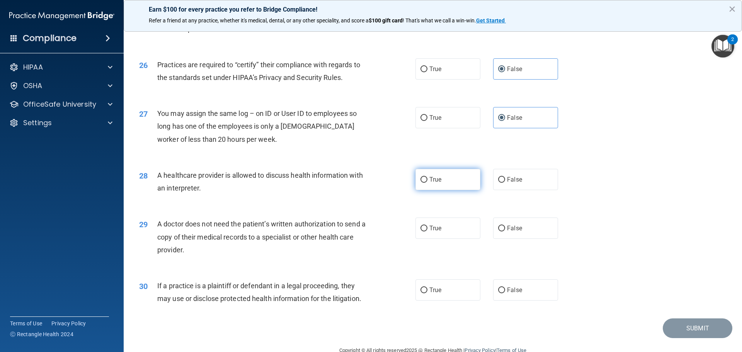
radio input "true"
click at [461, 229] on label "True" at bounding box center [448, 228] width 65 height 21
click at [428, 229] on input "True" at bounding box center [424, 229] width 7 height 6
radio input "true"
click at [433, 283] on label "True" at bounding box center [448, 290] width 65 height 21
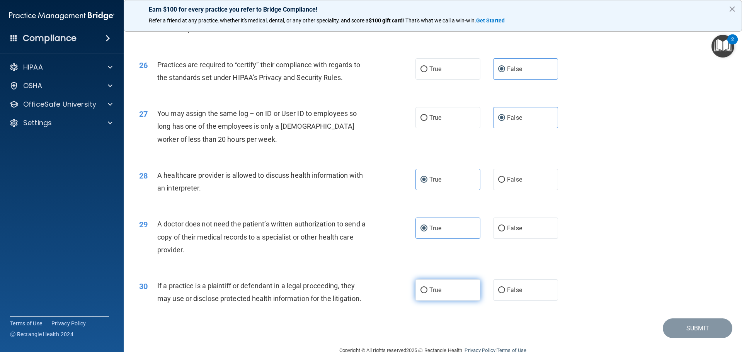
click at [428, 288] on input "True" at bounding box center [424, 291] width 7 height 6
radio input "true"
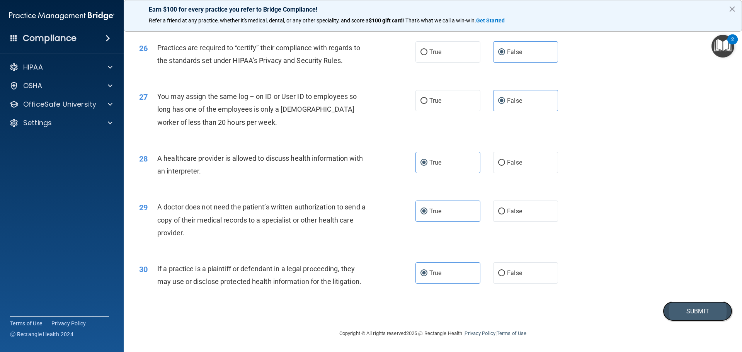
click at [699, 307] on button "Submit" at bounding box center [698, 312] width 70 height 20
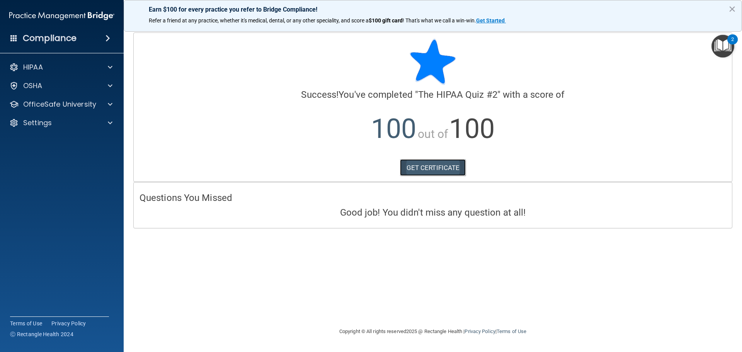
click at [428, 168] on link "GET CERTIFICATE" at bounding box center [433, 167] width 66 height 17
click at [104, 84] on div at bounding box center [108, 85] width 19 height 9
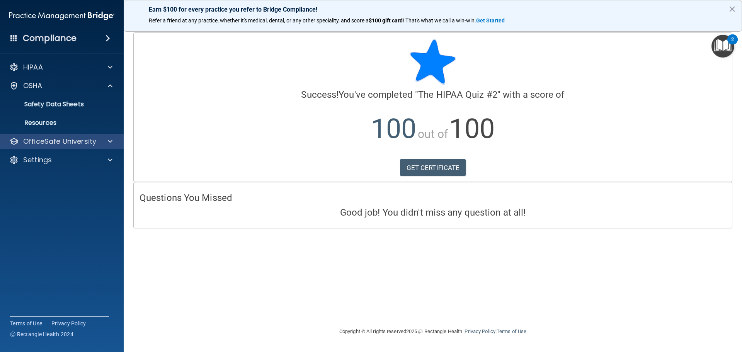
click at [113, 136] on div "OfficeSafe University" at bounding box center [62, 141] width 124 height 15
click at [108, 138] on span at bounding box center [110, 141] width 5 height 9
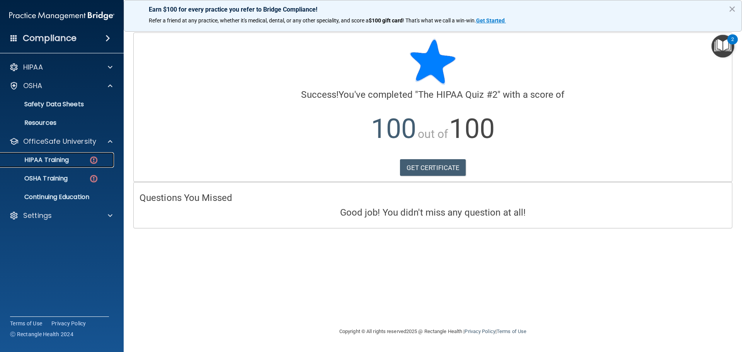
click at [62, 162] on p "HIPAA Training" at bounding box center [37, 160] width 64 height 8
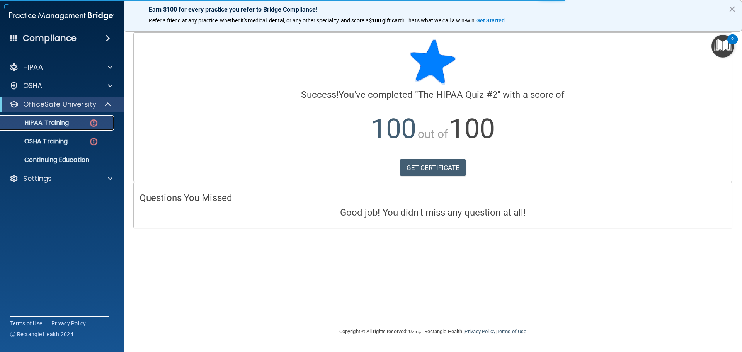
click at [60, 121] on p "HIPAA Training" at bounding box center [37, 123] width 64 height 8
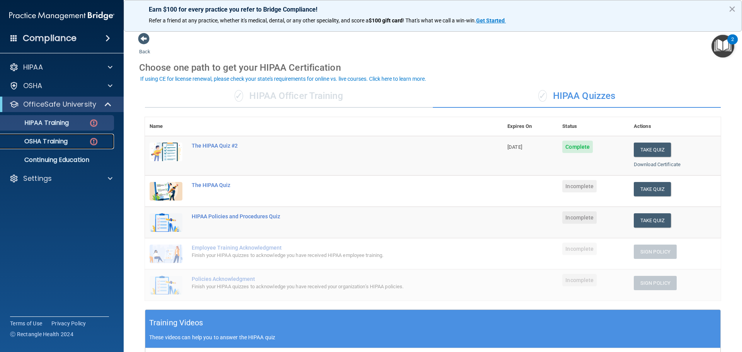
click at [63, 140] on p "OSHA Training" at bounding box center [36, 142] width 63 height 8
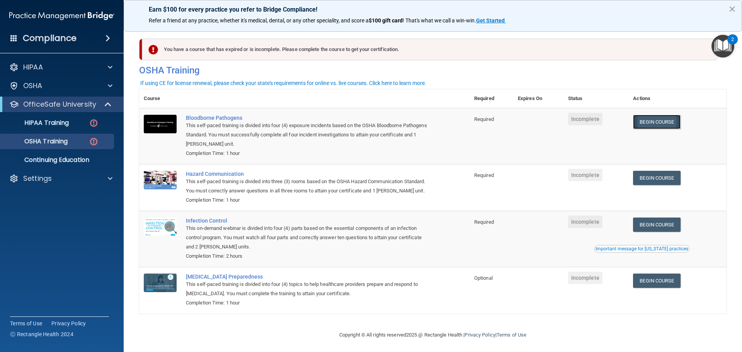
click at [651, 122] on link "Begin Course" at bounding box center [656, 122] width 47 height 14
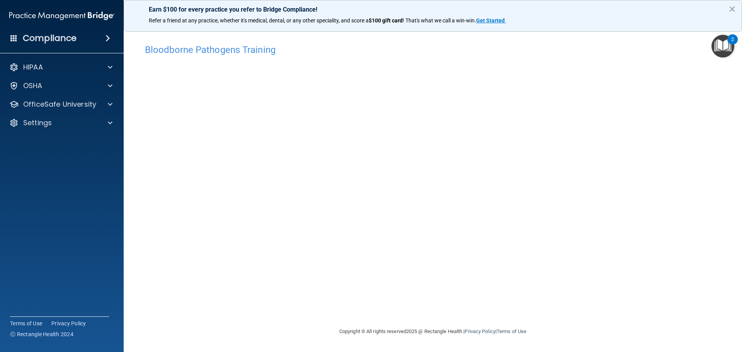
click at [619, 338] on footer "Copyright © All rights reserved 2025 @ Rectangle Health | Privacy Policy | Term…" at bounding box center [433, 331] width 588 height 25
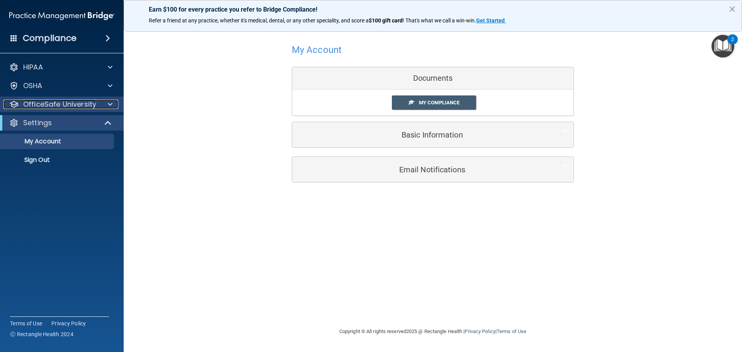
click at [108, 106] on span at bounding box center [110, 104] width 5 height 9
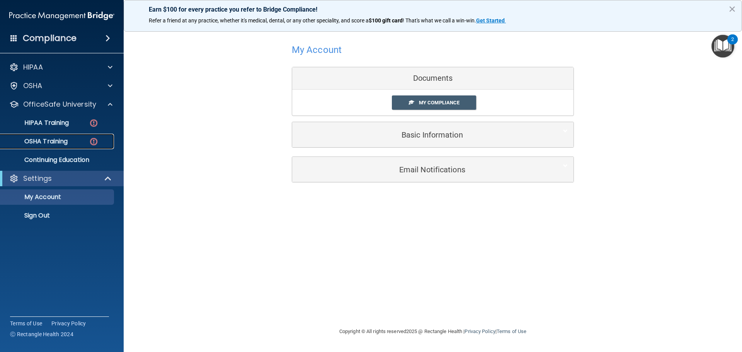
click at [97, 145] on img at bounding box center [94, 142] width 10 height 10
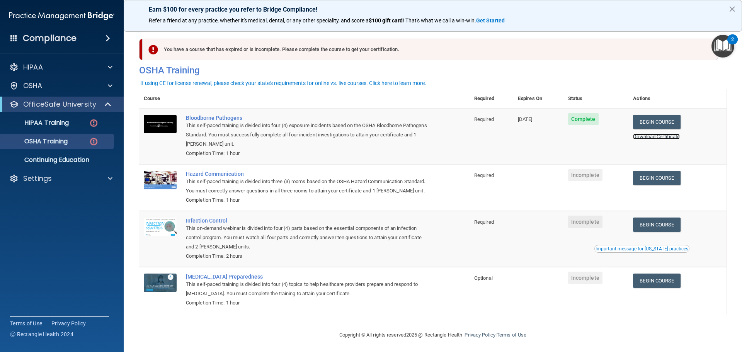
click at [641, 136] on link "Download Certificate" at bounding box center [656, 137] width 47 height 6
click at [48, 123] on p "HIPAA Training" at bounding box center [37, 123] width 64 height 8
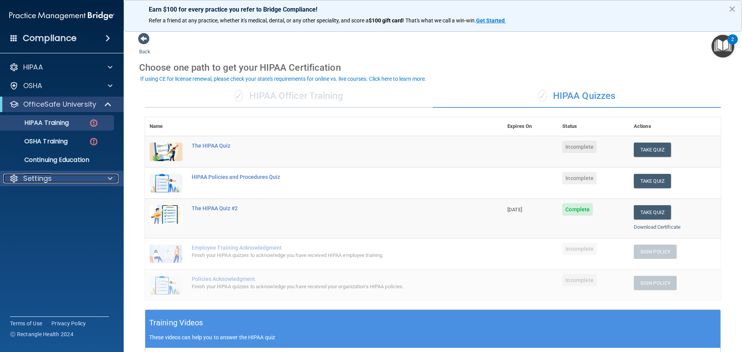
click at [105, 177] on div at bounding box center [108, 178] width 19 height 9
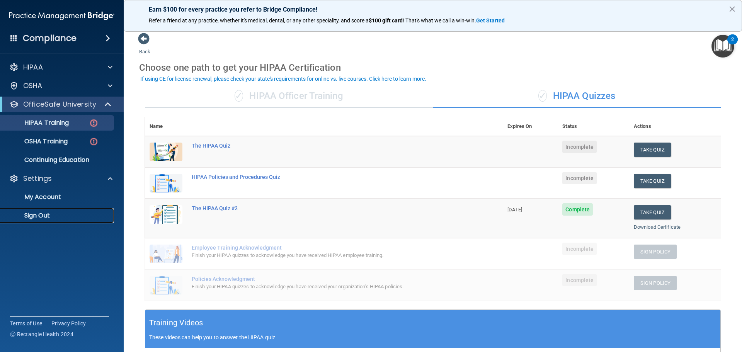
click at [38, 215] on p "Sign Out" at bounding box center [58, 216] width 106 height 8
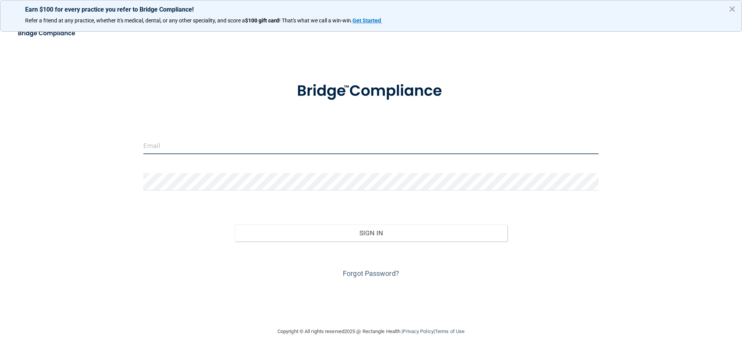
click at [167, 143] on input "email" at bounding box center [370, 145] width 455 height 17
type input "genasciandstigers@gmail.com"
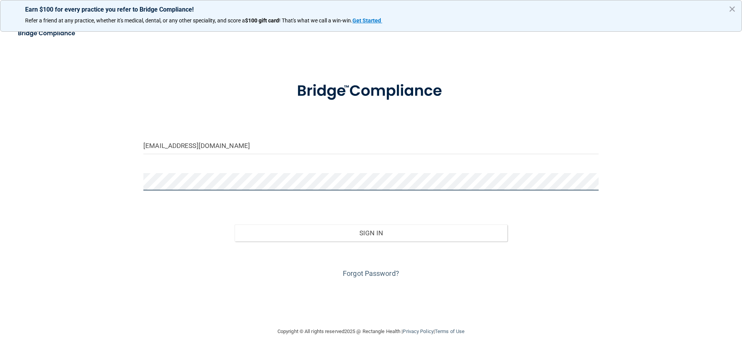
click at [235, 225] on button "Sign In" at bounding box center [371, 233] width 273 height 17
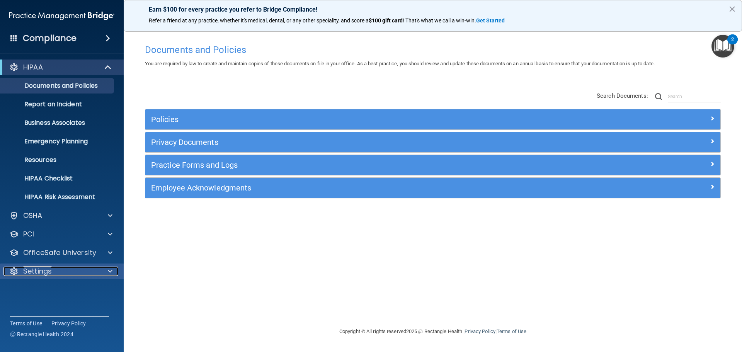
click at [33, 271] on p "Settings" at bounding box center [37, 271] width 29 height 9
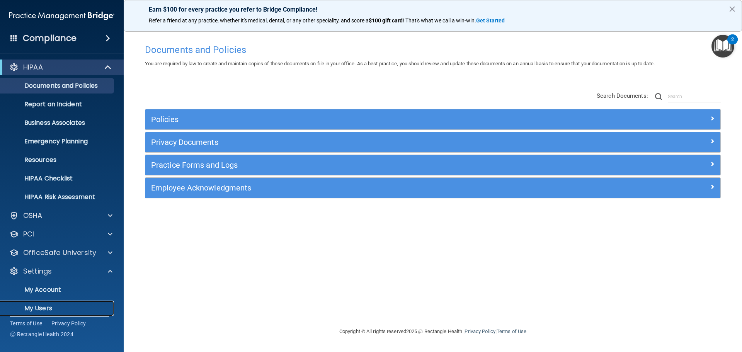
click at [31, 305] on p "My Users" at bounding box center [58, 309] width 106 height 8
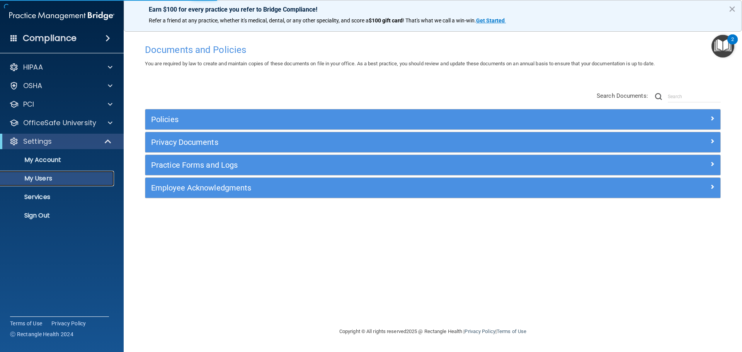
select select "20"
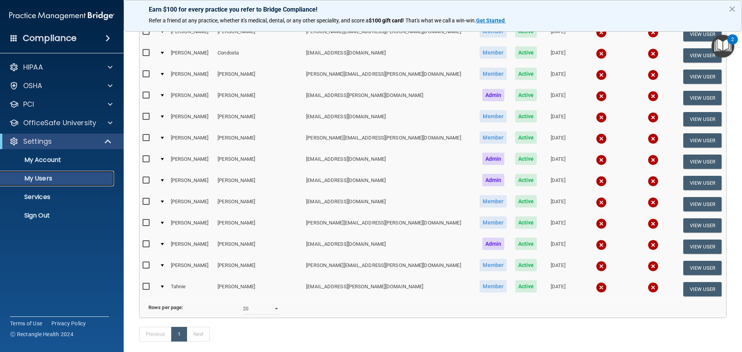
scroll to position [39, 0]
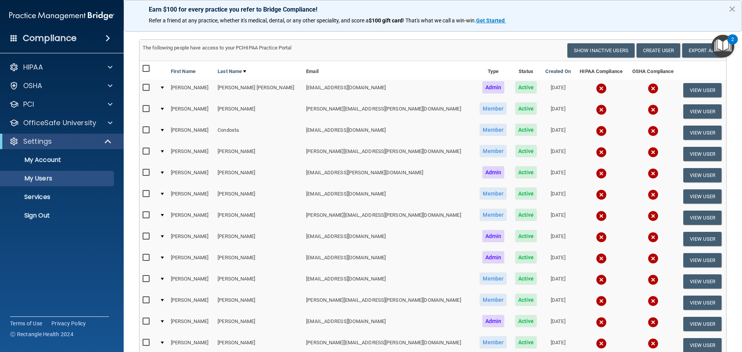
click at [145, 149] on input "checkbox" at bounding box center [147, 151] width 9 height 6
checkbox input "true"
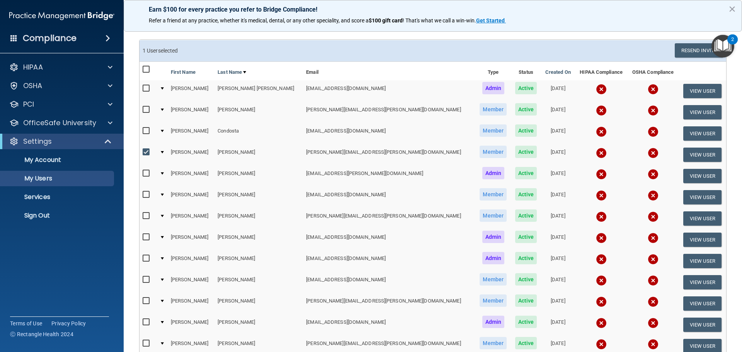
click at [145, 112] on input "checkbox" at bounding box center [147, 110] width 9 height 6
checkbox input "true"
click at [692, 52] on button "Resend Invite" at bounding box center [699, 50] width 48 height 14
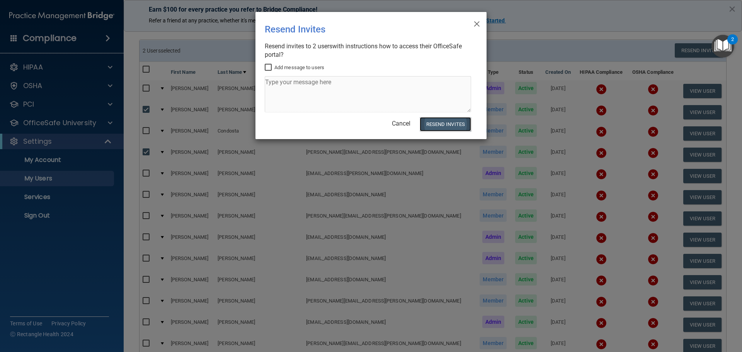
click at [449, 129] on button "Resend Invites" at bounding box center [445, 124] width 51 height 14
